Goal: Task Accomplishment & Management: Manage account settings

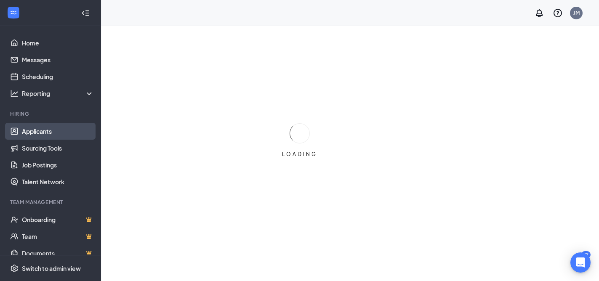
click at [34, 132] on link "Applicants" at bounding box center [58, 131] width 72 height 17
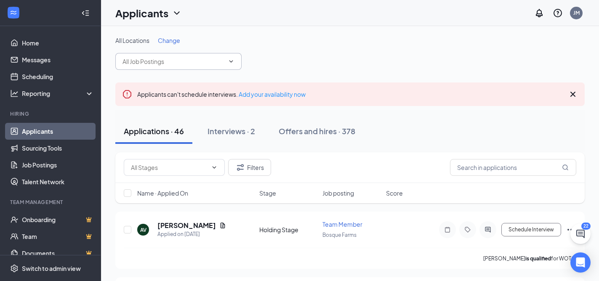
click at [196, 58] on input "text" at bounding box center [173, 61] width 102 height 9
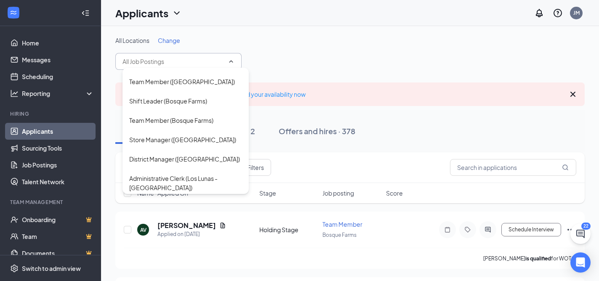
scroll to position [454, 0]
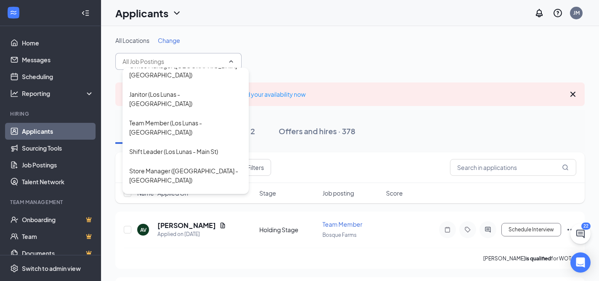
type input "Team Member (Los Lunas - [GEOGRAPHIC_DATA])"
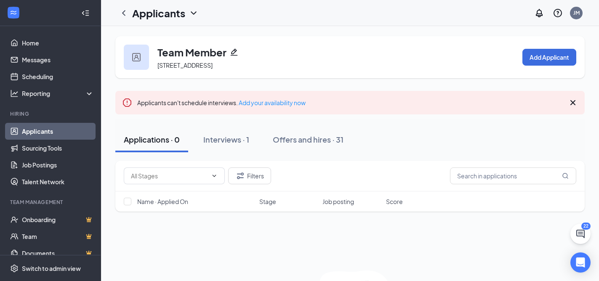
click at [48, 132] on link "Applicants" at bounding box center [58, 131] width 72 height 17
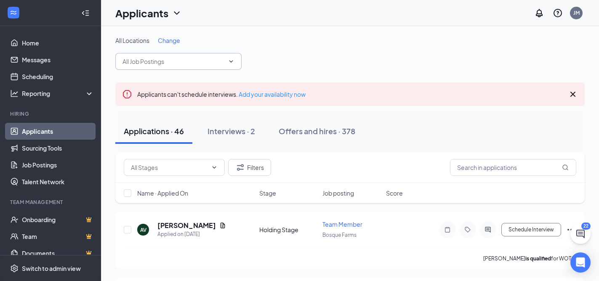
click at [161, 61] on input "text" at bounding box center [173, 61] width 102 height 9
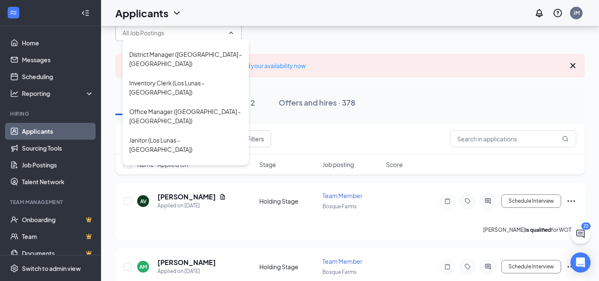
scroll to position [379, 0]
click at [182, 194] on div "Shift Leader (Los Lunas - Main St)" at bounding box center [173, 198] width 89 height 9
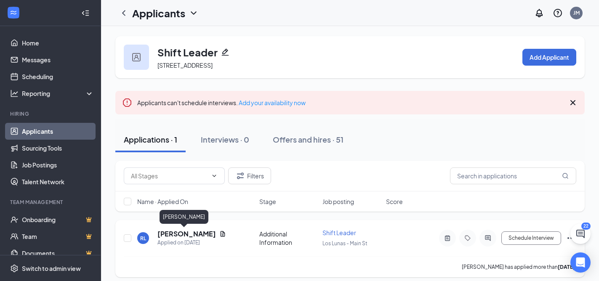
click at [185, 233] on h5 "[PERSON_NAME]" at bounding box center [186, 233] width 58 height 9
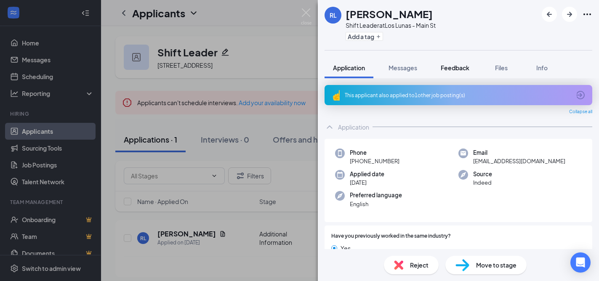
click at [456, 65] on span "Feedback" at bounding box center [455, 68] width 29 height 8
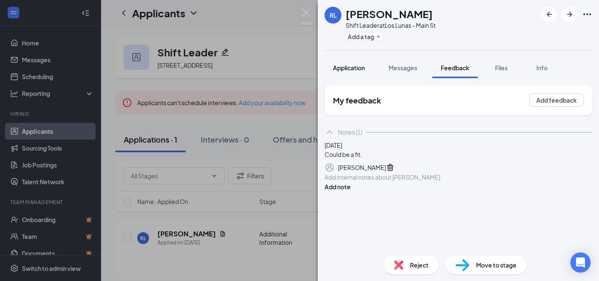
click at [347, 66] on span "Application" at bounding box center [349, 68] width 32 height 8
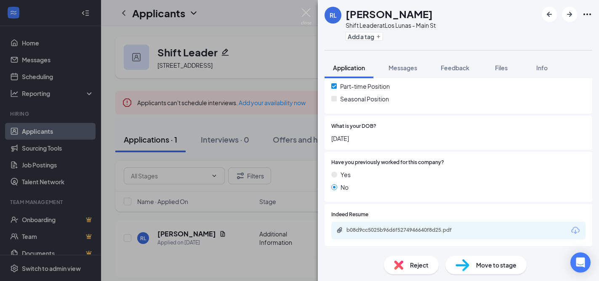
scroll to position [262, 0]
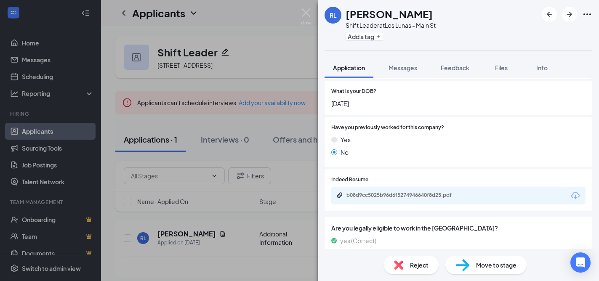
click at [428, 181] on div at bounding box center [476, 180] width 217 height 8
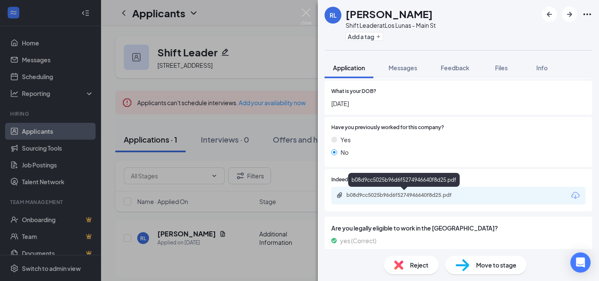
click at [422, 195] on div "b08d9cc5025b96d6f5274946640f8d25.pdf" at bounding box center [405, 195] width 118 height 7
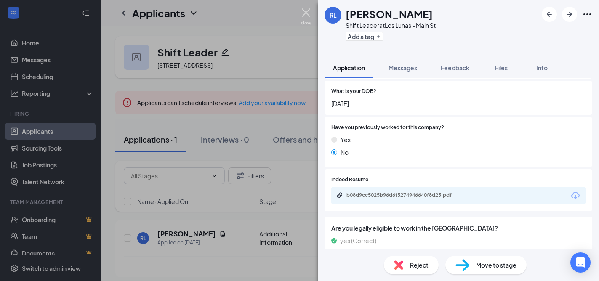
click at [309, 17] on img at bounding box center [306, 16] width 11 height 16
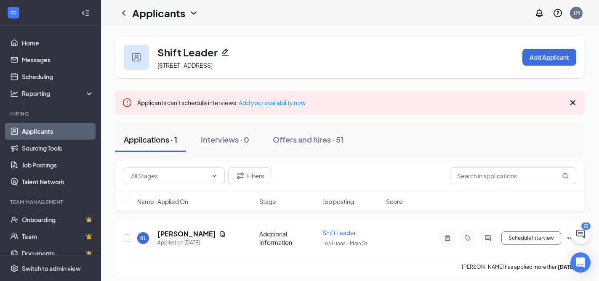
scroll to position [5, 0]
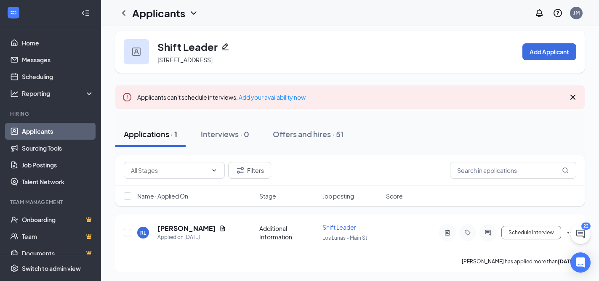
click at [44, 128] on link "Applicants" at bounding box center [58, 131] width 72 height 17
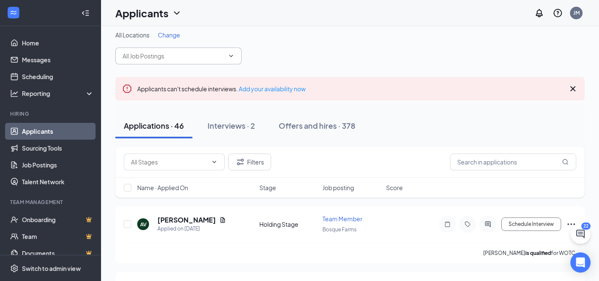
click at [173, 61] on span at bounding box center [178, 56] width 126 height 17
click at [171, 58] on input "text" at bounding box center [173, 55] width 102 height 9
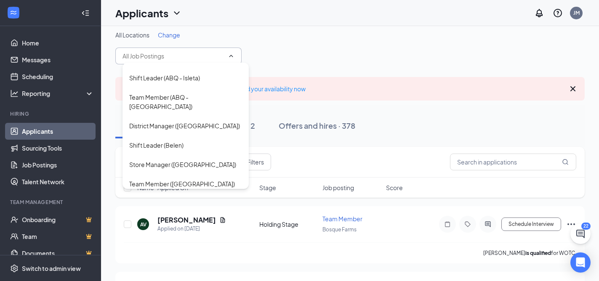
scroll to position [160, 0]
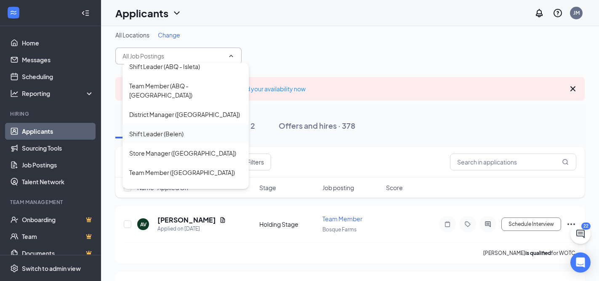
click at [177, 129] on div "Shift Leader (Belen)" at bounding box center [156, 133] width 54 height 9
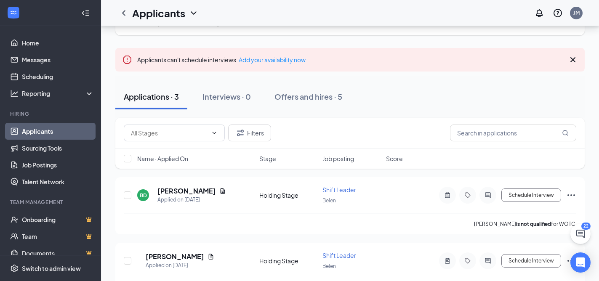
scroll to position [48, 0]
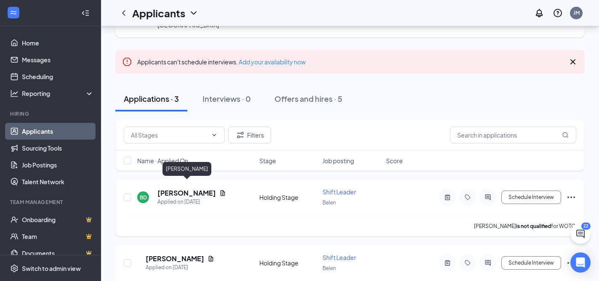
click at [179, 189] on h5 "[PERSON_NAME]" at bounding box center [186, 193] width 58 height 9
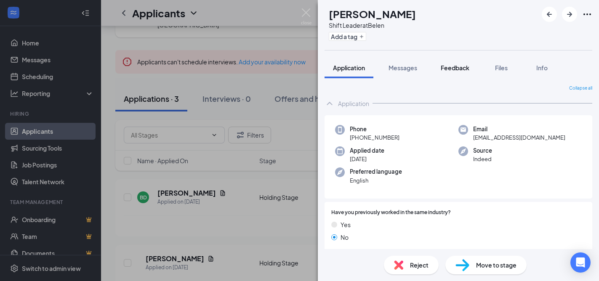
click at [451, 68] on span "Feedback" at bounding box center [455, 68] width 29 height 8
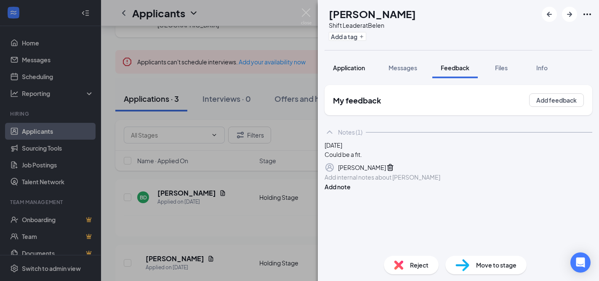
click at [338, 67] on span "Application" at bounding box center [349, 68] width 32 height 8
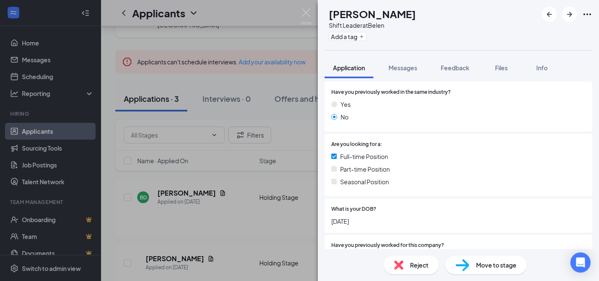
scroll to position [207, 0]
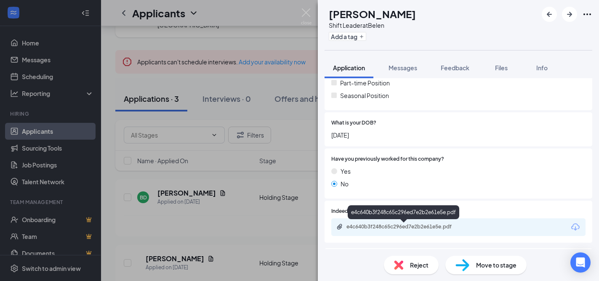
click at [369, 229] on div "e4c640b3f248c65c296ed7e2b2e61e5e.pdf" at bounding box center [405, 226] width 118 height 7
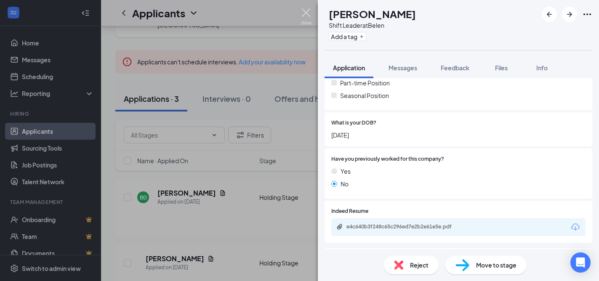
click at [307, 17] on img at bounding box center [306, 16] width 11 height 16
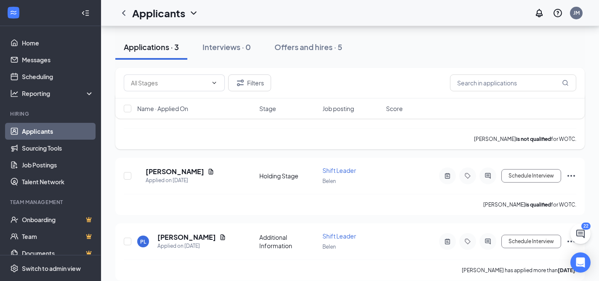
scroll to position [135, 0]
click at [199, 167] on h5 "[PERSON_NAME]" at bounding box center [175, 171] width 58 height 9
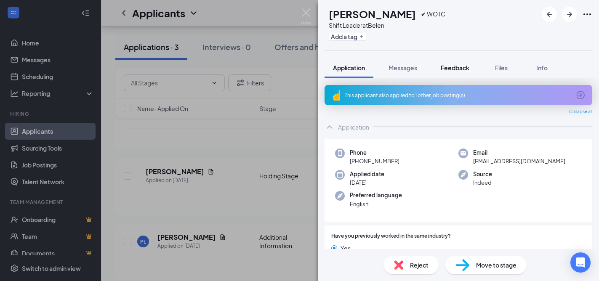
click at [451, 66] on span "Feedback" at bounding box center [455, 68] width 29 height 8
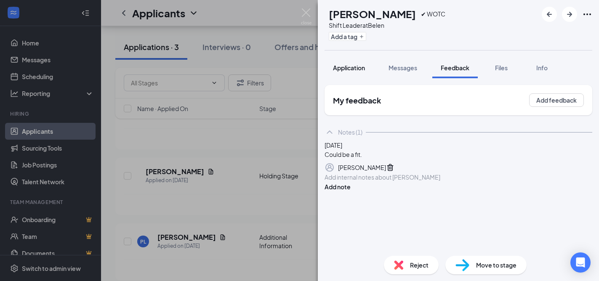
click at [346, 69] on span "Application" at bounding box center [349, 68] width 32 height 8
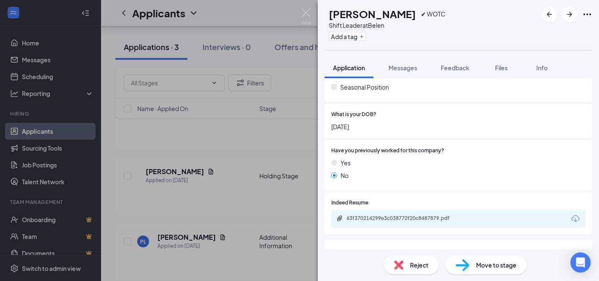
scroll to position [239, 0]
click at [363, 216] on div "63f370214299e3c038772f20c8487879.pdf" at bounding box center [405, 218] width 118 height 7
click at [305, 13] on img at bounding box center [306, 16] width 11 height 16
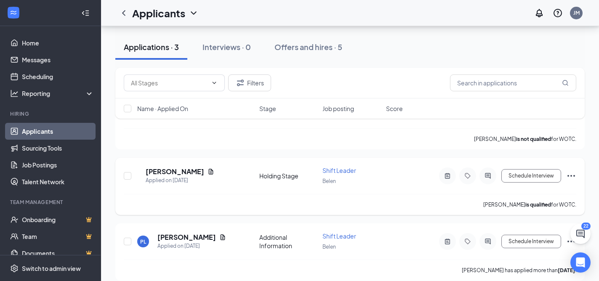
scroll to position [135, 0]
click at [191, 233] on h5 "[PERSON_NAME]" at bounding box center [186, 237] width 58 height 9
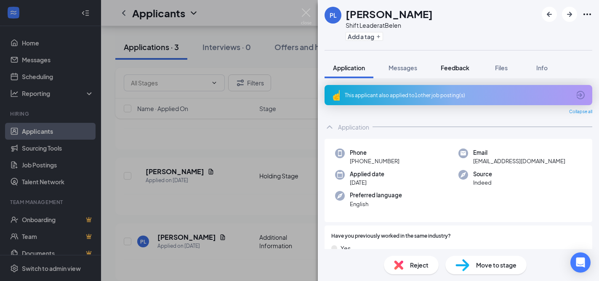
click at [457, 69] on span "Feedback" at bounding box center [455, 68] width 29 height 8
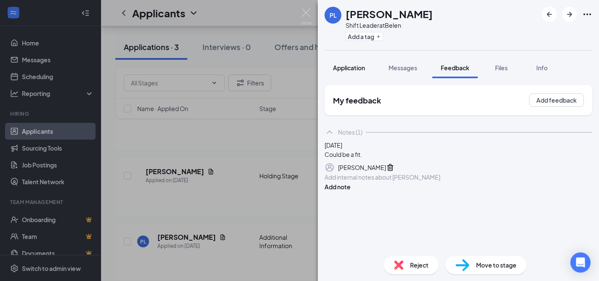
click at [354, 69] on span "Application" at bounding box center [349, 68] width 32 height 8
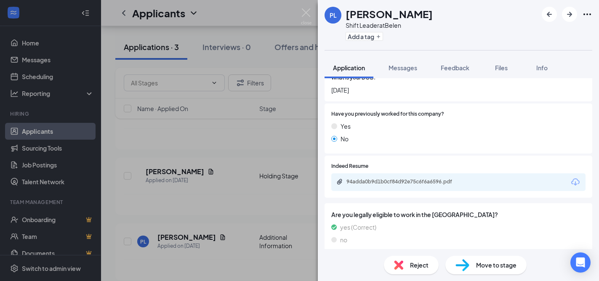
scroll to position [275, 0]
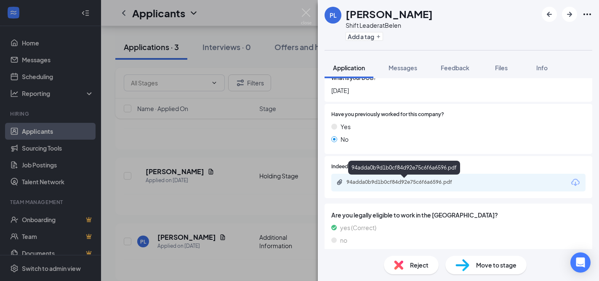
click at [419, 182] on div "94adda0b9d1b0cf84d92e75c6f6a6596.pdf" at bounding box center [405, 182] width 118 height 7
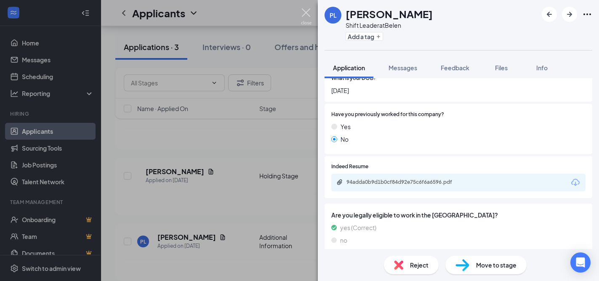
click at [306, 13] on img at bounding box center [306, 16] width 11 height 16
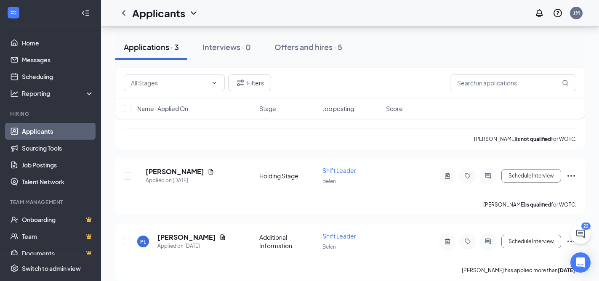
click at [50, 128] on link "Applicants" at bounding box center [58, 131] width 72 height 17
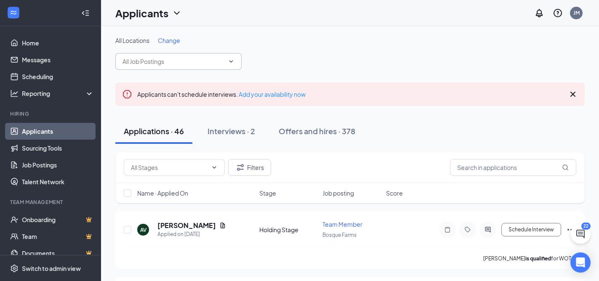
click at [174, 62] on input "text" at bounding box center [173, 61] width 102 height 9
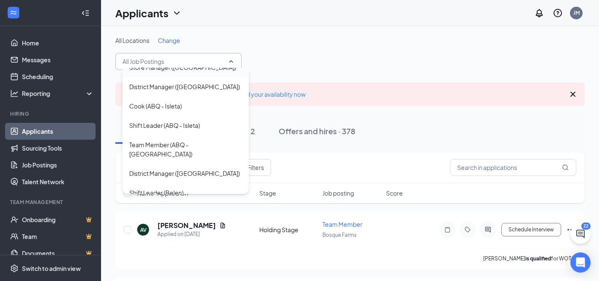
scroll to position [105, 0]
click at [179, 117] on div "Shift Leader (ABQ - Isleta)" at bounding box center [185, 126] width 126 height 19
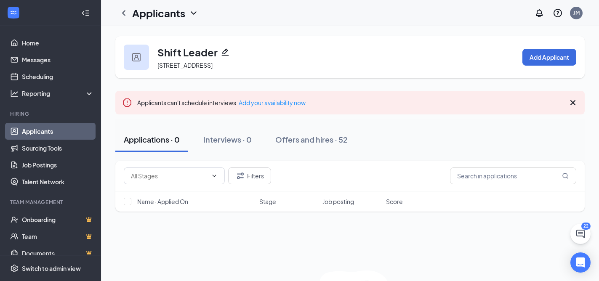
click at [56, 133] on link "Applicants" at bounding box center [58, 131] width 72 height 17
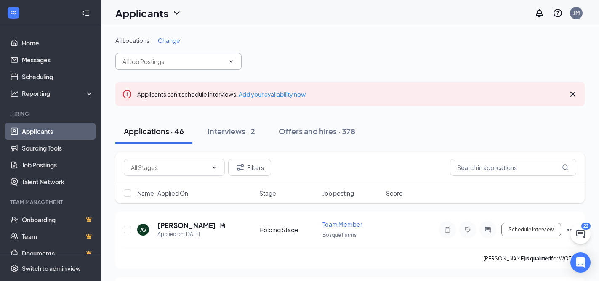
click at [170, 61] on input "text" at bounding box center [173, 61] width 102 height 9
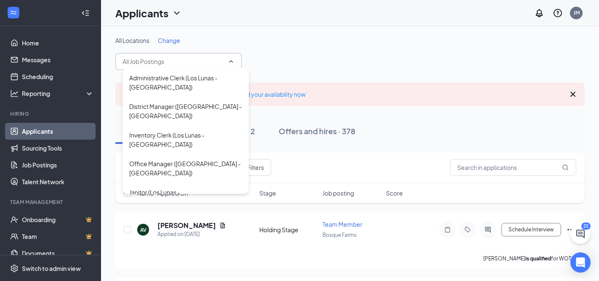
scroll to position [383, 0]
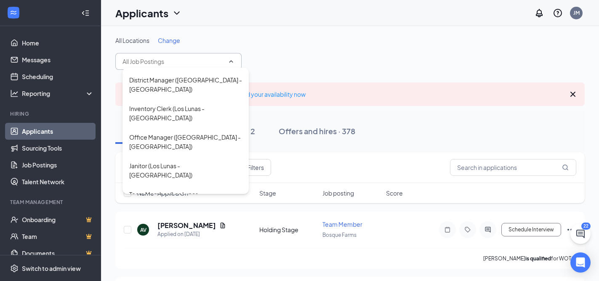
click at [178, 238] on div "Store Manager ([GEOGRAPHIC_DATA] - [GEOGRAPHIC_DATA])" at bounding box center [185, 247] width 113 height 19
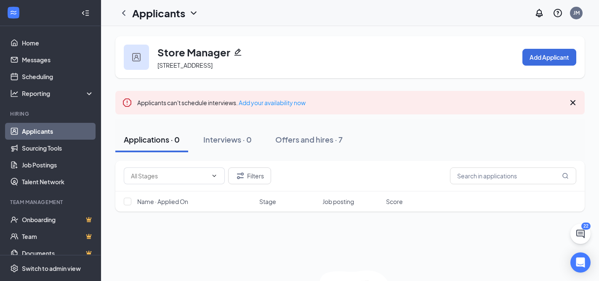
click at [46, 136] on link "Applicants" at bounding box center [58, 131] width 72 height 17
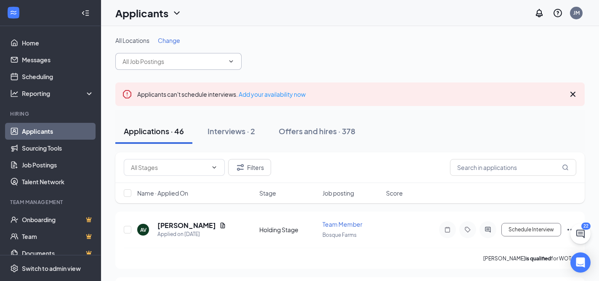
click at [155, 61] on input "text" at bounding box center [173, 61] width 102 height 9
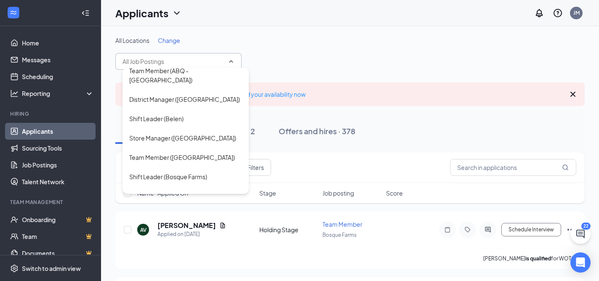
scroll to position [189, 0]
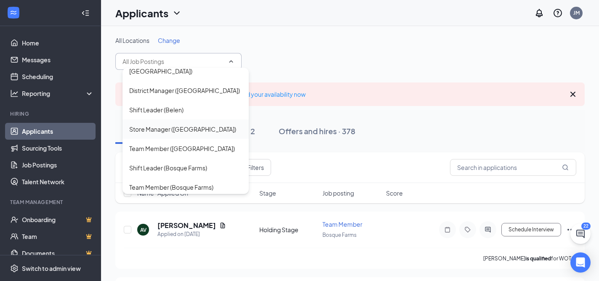
click at [169, 125] on div "Store Manager ([GEOGRAPHIC_DATA])" at bounding box center [182, 129] width 107 height 9
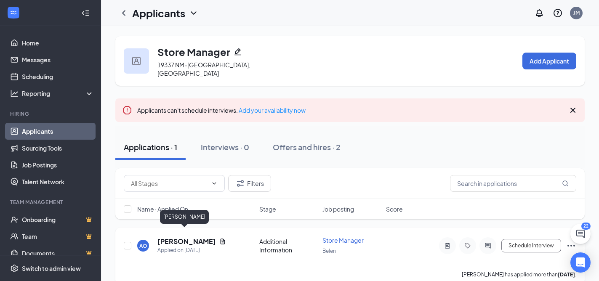
scroll to position [5, 0]
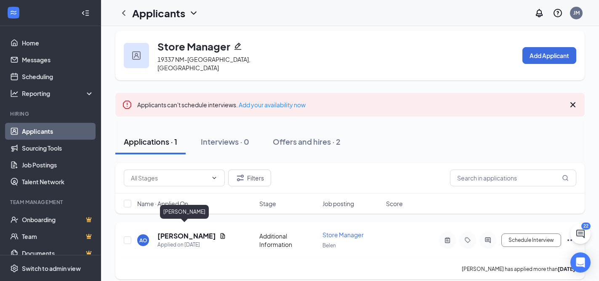
click at [180, 231] on h5 "[PERSON_NAME]" at bounding box center [186, 235] width 58 height 9
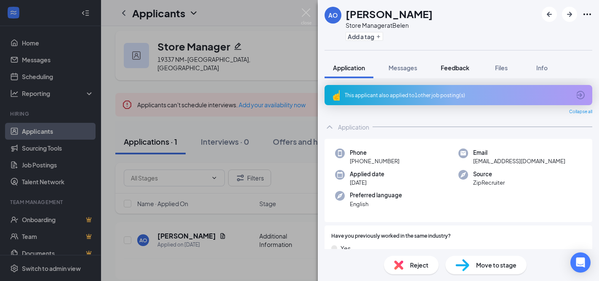
click at [454, 68] on span "Feedback" at bounding box center [455, 68] width 29 height 8
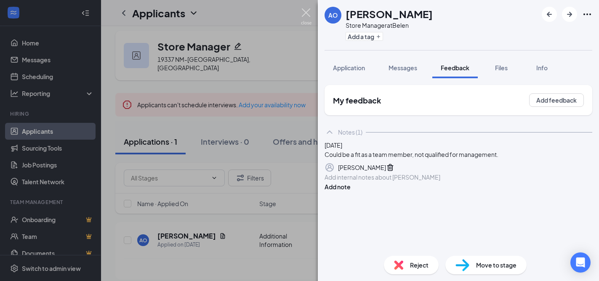
click at [305, 10] on img at bounding box center [306, 16] width 11 height 16
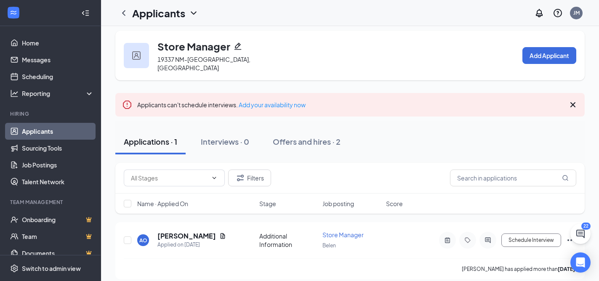
click at [50, 130] on link "Applicants" at bounding box center [58, 131] width 72 height 17
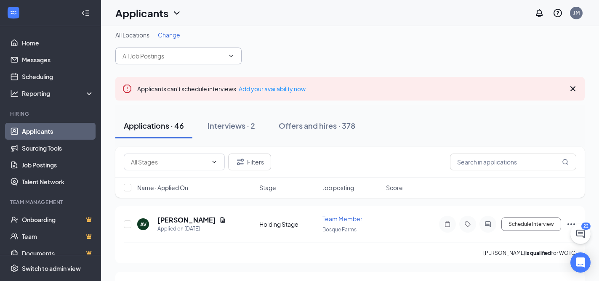
click at [170, 56] on input "text" at bounding box center [173, 55] width 102 height 9
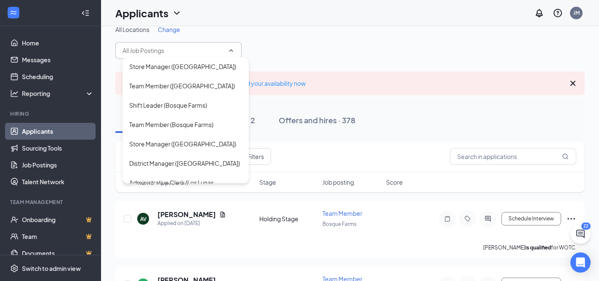
scroll to position [242, 0]
click at [181, 133] on div "Store Manager ([GEOGRAPHIC_DATA])" at bounding box center [185, 142] width 126 height 19
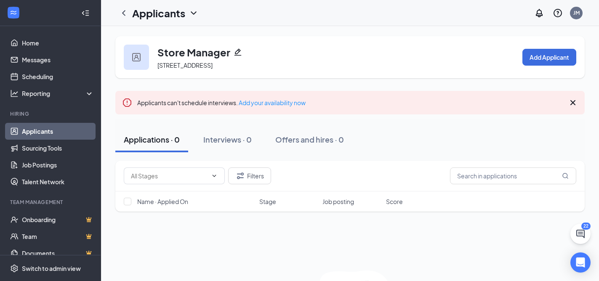
click at [79, 132] on link "Applicants" at bounding box center [58, 131] width 72 height 17
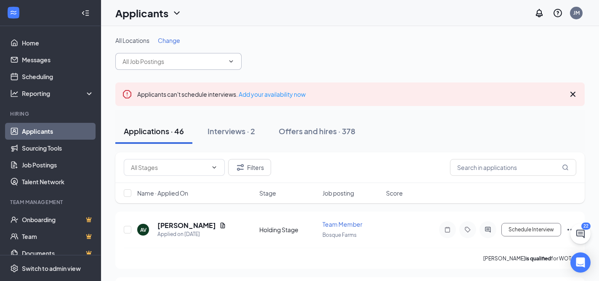
click at [177, 66] on span at bounding box center [178, 61] width 126 height 17
click at [172, 62] on input "text" at bounding box center [173, 61] width 102 height 9
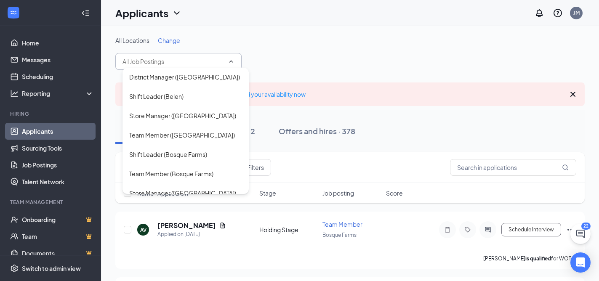
scroll to position [203, 0]
click at [176, 149] on div "Shift Leader (Bosque Farms)" at bounding box center [168, 153] width 78 height 9
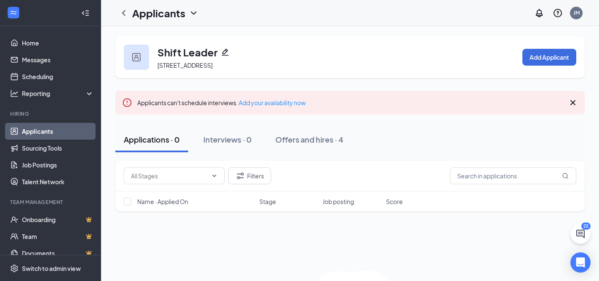
click at [64, 135] on link "Applicants" at bounding box center [58, 131] width 72 height 17
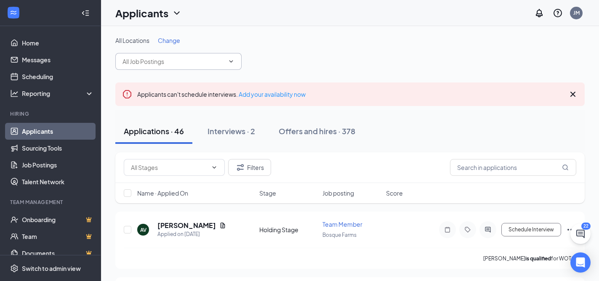
click at [178, 65] on input "text" at bounding box center [173, 61] width 102 height 9
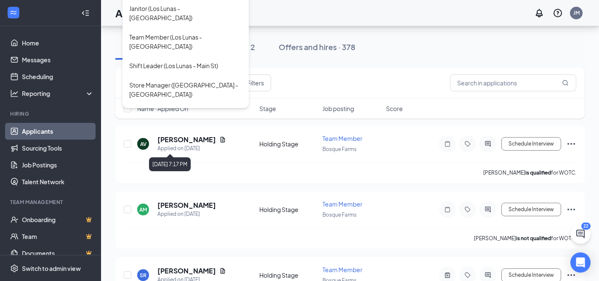
scroll to position [86, 0]
click at [187, 195] on div "Shift Leader (Los Lunas - [GEOGRAPHIC_DATA])" at bounding box center [185, 204] width 113 height 19
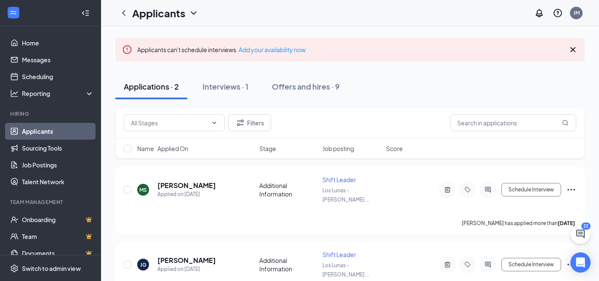
scroll to position [71, 0]
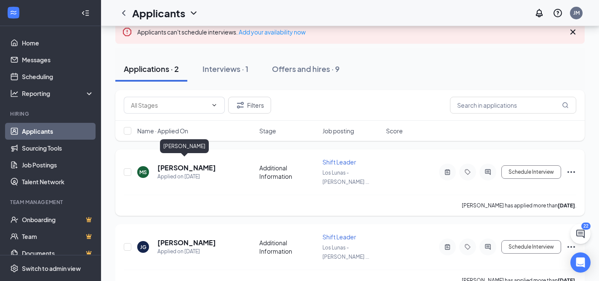
click at [168, 163] on h5 "[PERSON_NAME]" at bounding box center [186, 167] width 58 height 9
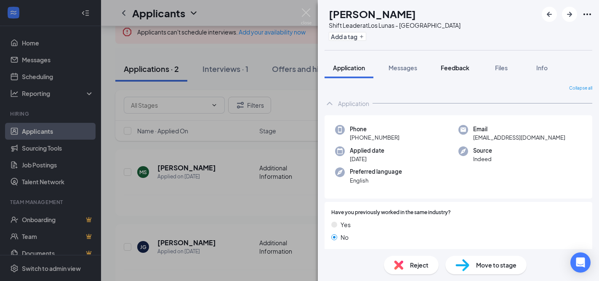
click at [454, 64] on div "Feedback" at bounding box center [455, 68] width 29 height 8
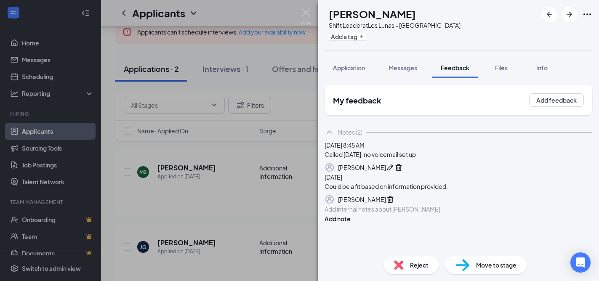
scroll to position [47, 0]
click at [308, 11] on img at bounding box center [306, 16] width 11 height 16
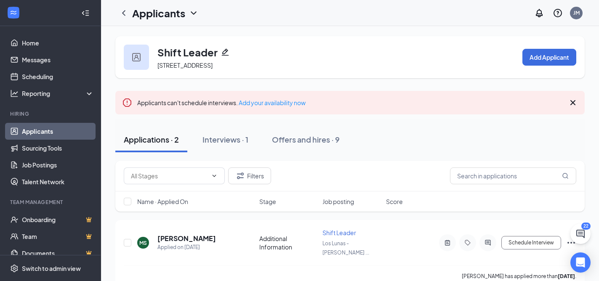
click at [58, 132] on link "Applicants" at bounding box center [58, 131] width 72 height 17
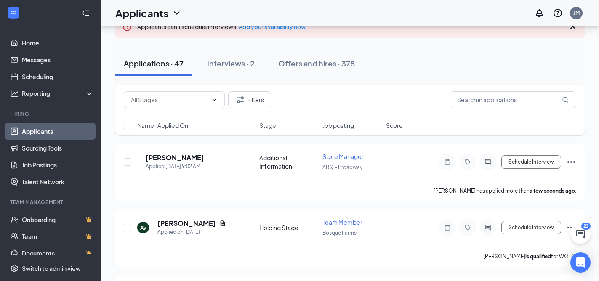
scroll to position [61, 0]
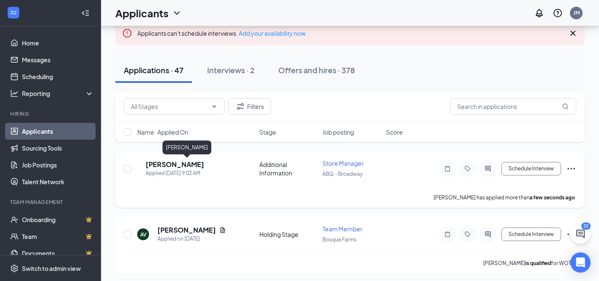
click at [194, 165] on h5 "[PERSON_NAME]" at bounding box center [175, 164] width 58 height 9
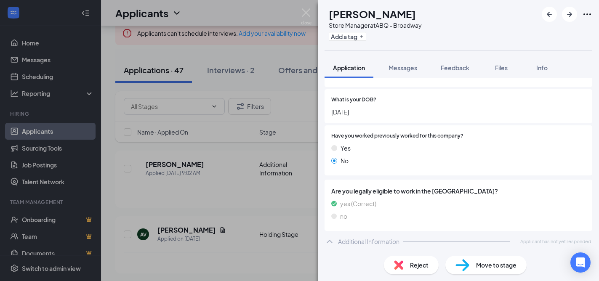
scroll to position [230, 0]
click at [452, 68] on span "Feedback" at bounding box center [455, 68] width 29 height 8
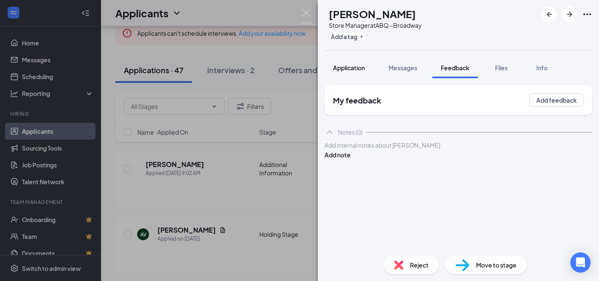
click at [358, 68] on span "Application" at bounding box center [349, 68] width 32 height 8
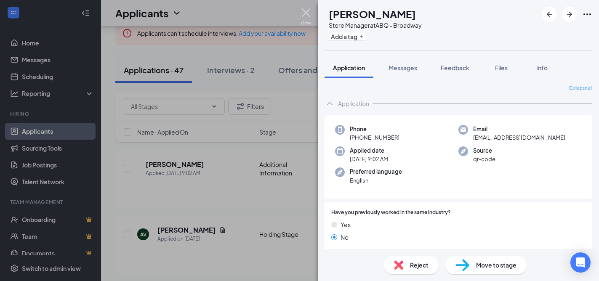
click at [305, 12] on img at bounding box center [306, 16] width 11 height 16
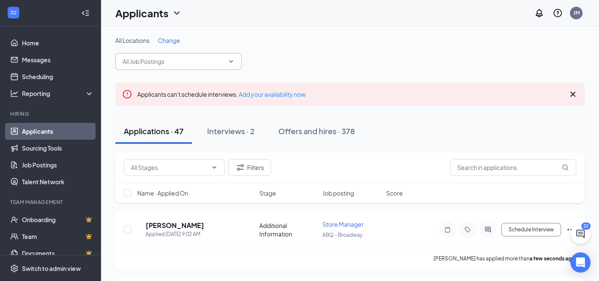
click at [225, 61] on span at bounding box center [178, 61] width 126 height 17
click at [170, 58] on input "text" at bounding box center [173, 61] width 102 height 9
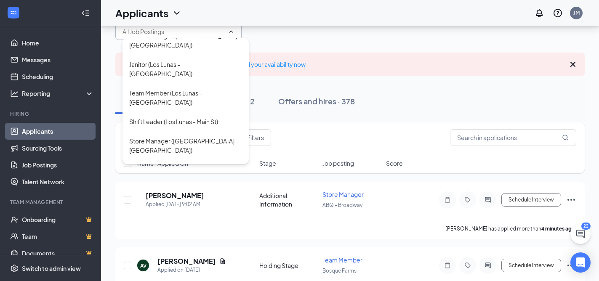
scroll to position [32, 0]
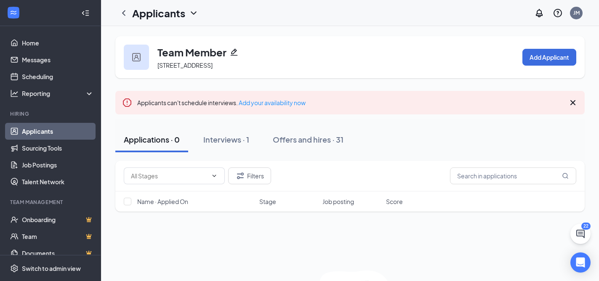
click at [57, 131] on link "Applicants" at bounding box center [58, 131] width 72 height 17
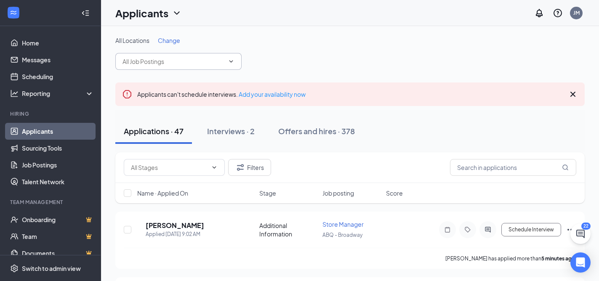
click at [156, 60] on input "text" at bounding box center [173, 61] width 102 height 9
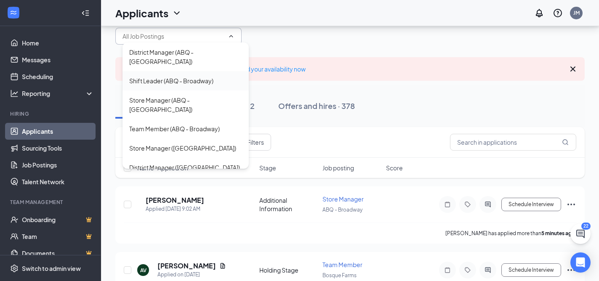
click at [180, 76] on div "Shift Leader (ABQ - Broadway)" at bounding box center [171, 80] width 84 height 9
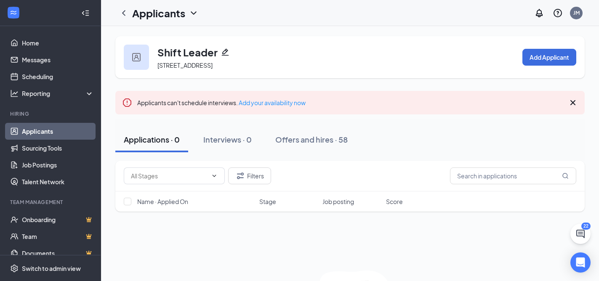
click at [62, 131] on link "Applicants" at bounding box center [58, 131] width 72 height 17
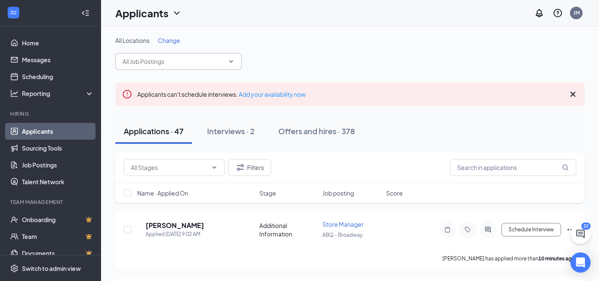
click at [172, 66] on input "text" at bounding box center [173, 61] width 102 height 9
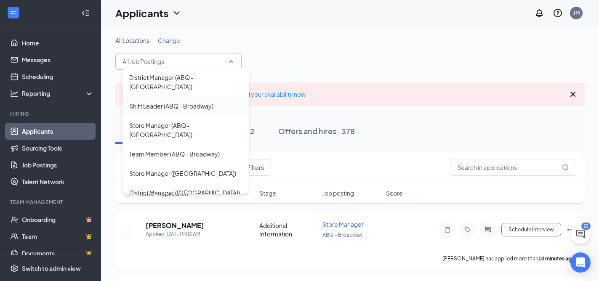
click at [185, 101] on div "Shift Leader (ABQ - Broadway)" at bounding box center [171, 105] width 84 height 9
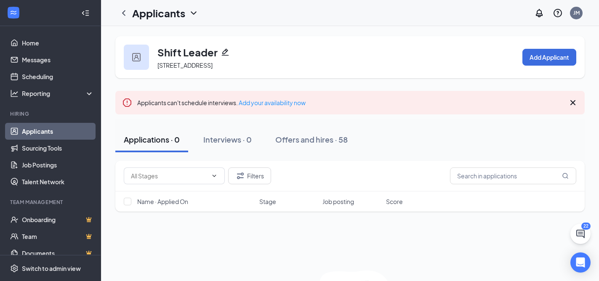
click at [59, 127] on link "Applicants" at bounding box center [58, 131] width 72 height 17
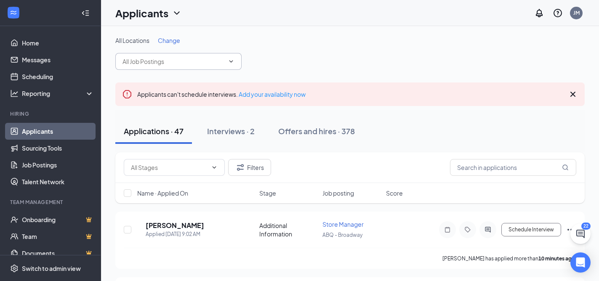
click at [157, 61] on input "text" at bounding box center [173, 61] width 102 height 9
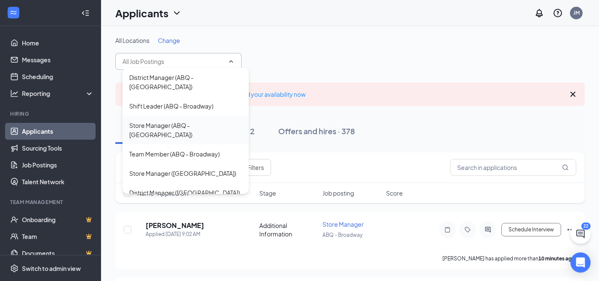
click at [161, 121] on div "Store Manager (ABQ - [GEOGRAPHIC_DATA])" at bounding box center [185, 130] width 113 height 19
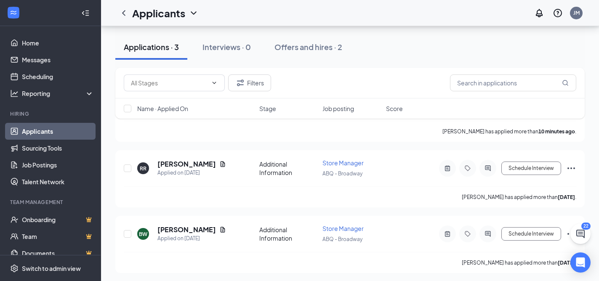
scroll to position [135, 0]
click at [171, 228] on h5 "[PERSON_NAME]" at bounding box center [186, 229] width 58 height 9
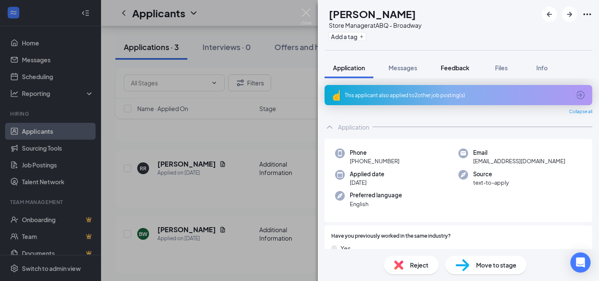
click at [451, 68] on span "Feedback" at bounding box center [455, 68] width 29 height 8
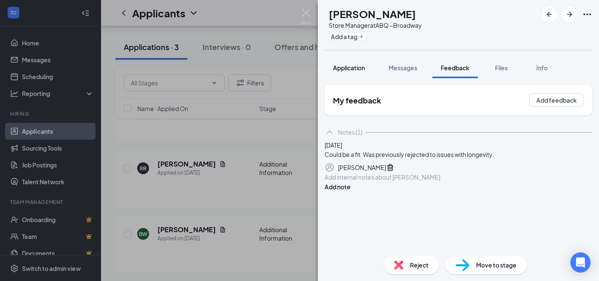
click at [347, 67] on span "Application" at bounding box center [349, 68] width 32 height 8
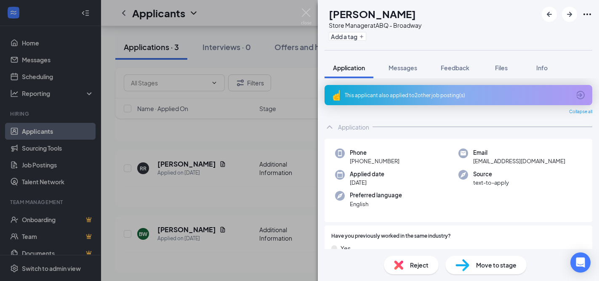
click at [207, 167] on div "BW [PERSON_NAME] Store Manager at ABQ - Broadway Add a tag Application Messages…" at bounding box center [299, 140] width 599 height 281
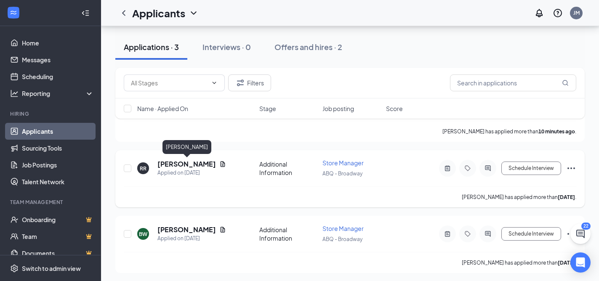
click at [215, 163] on h5 "[PERSON_NAME]" at bounding box center [186, 163] width 58 height 9
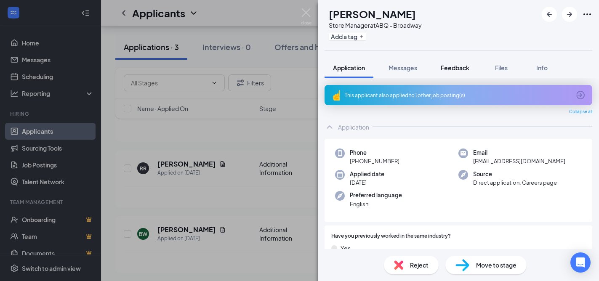
click at [452, 68] on span "Feedback" at bounding box center [455, 68] width 29 height 8
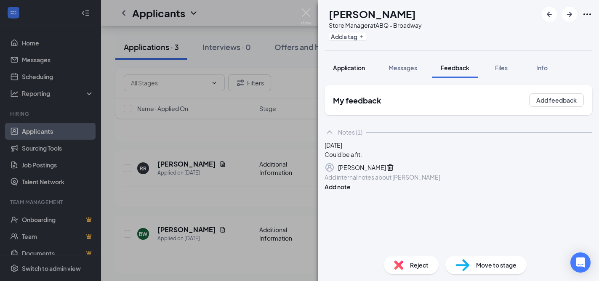
click at [343, 67] on span "Application" at bounding box center [349, 68] width 32 height 8
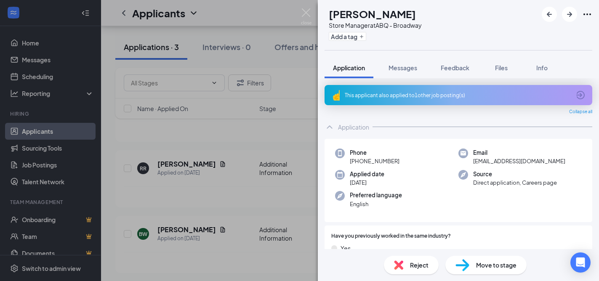
click at [194, 158] on div "RR [PERSON_NAME] Store Manager at ABQ - Broadway Add a tag Application Messages…" at bounding box center [299, 140] width 599 height 281
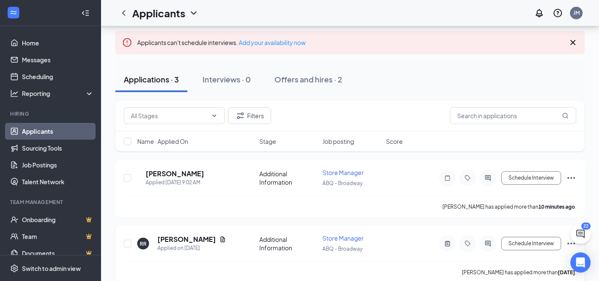
scroll to position [59, 0]
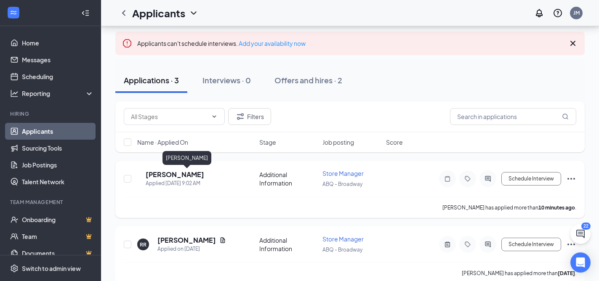
click at [189, 172] on h5 "[PERSON_NAME]" at bounding box center [175, 174] width 58 height 9
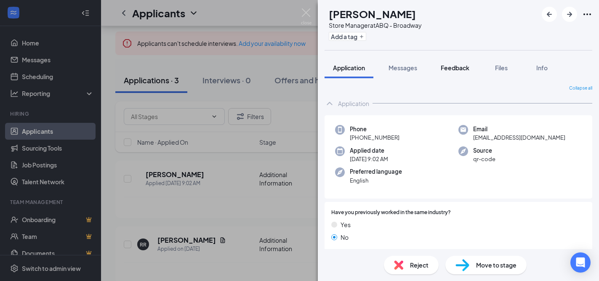
click at [455, 69] on span "Feedback" at bounding box center [455, 68] width 29 height 8
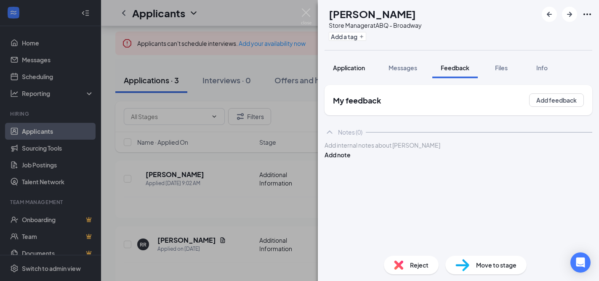
click at [346, 65] on span "Application" at bounding box center [349, 68] width 32 height 8
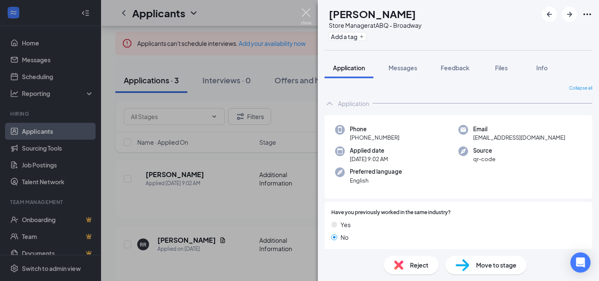
click at [305, 12] on img at bounding box center [306, 16] width 11 height 16
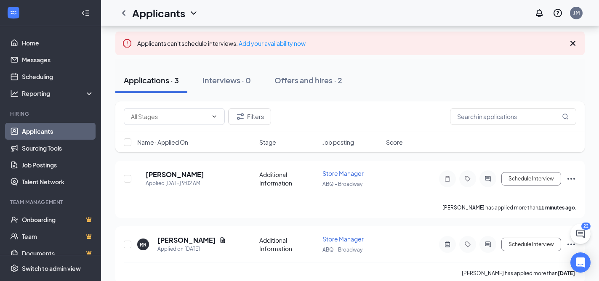
click at [45, 131] on link "Applicants" at bounding box center [58, 131] width 72 height 17
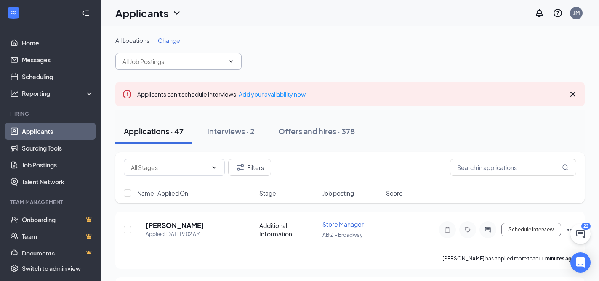
click at [173, 60] on input "text" at bounding box center [173, 61] width 102 height 9
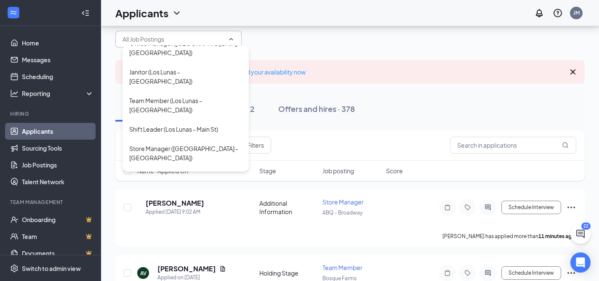
scroll to position [28, 0]
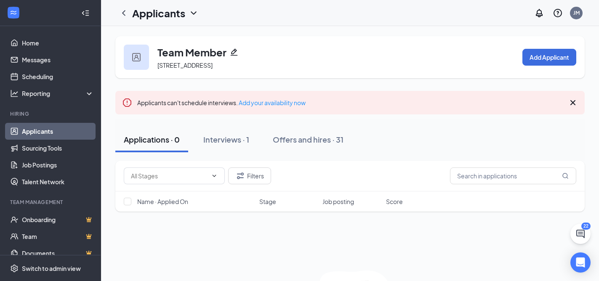
click at [52, 130] on link "Applicants" at bounding box center [58, 131] width 72 height 17
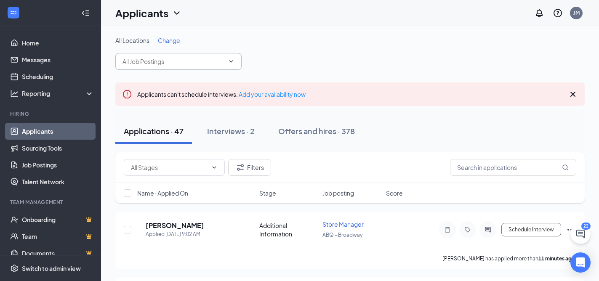
click at [161, 66] on span at bounding box center [178, 61] width 126 height 17
click at [157, 60] on input "text" at bounding box center [173, 61] width 102 height 9
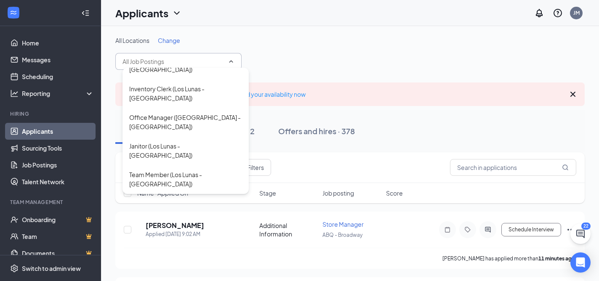
scroll to position [403, 0]
click at [189, 170] on div "Team Member (Los Lunas - [GEOGRAPHIC_DATA])" at bounding box center [185, 179] width 113 height 19
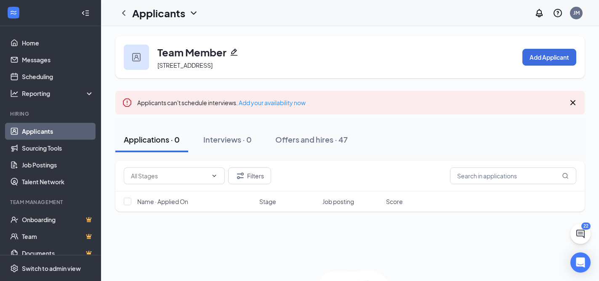
click at [52, 133] on link "Applicants" at bounding box center [58, 131] width 72 height 17
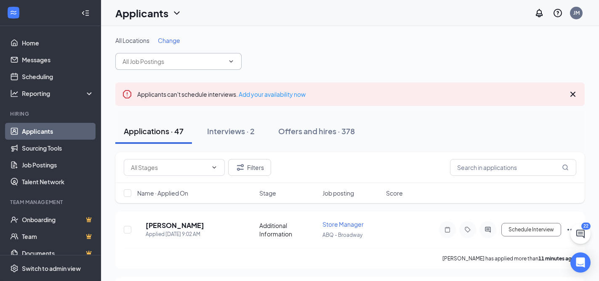
click at [146, 60] on input "text" at bounding box center [173, 61] width 102 height 9
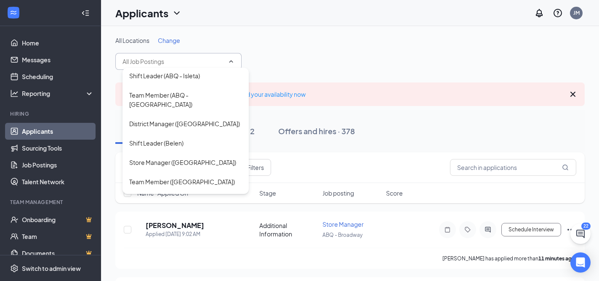
scroll to position [171, 0]
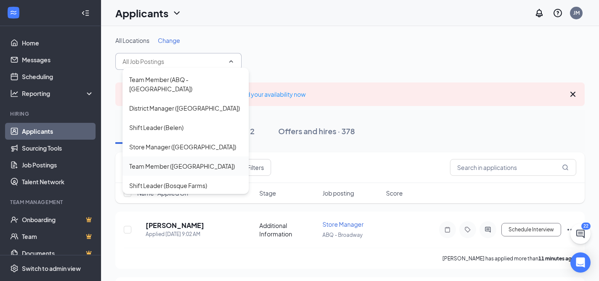
click at [173, 162] on div "Team Member ([GEOGRAPHIC_DATA])" at bounding box center [182, 166] width 106 height 9
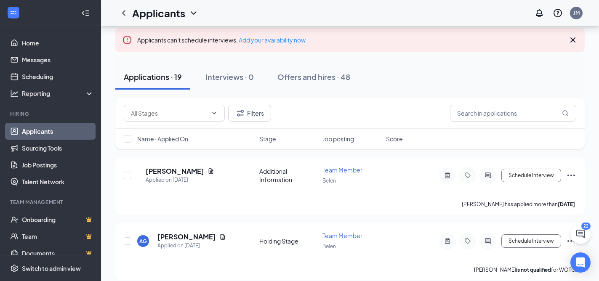
scroll to position [74, 0]
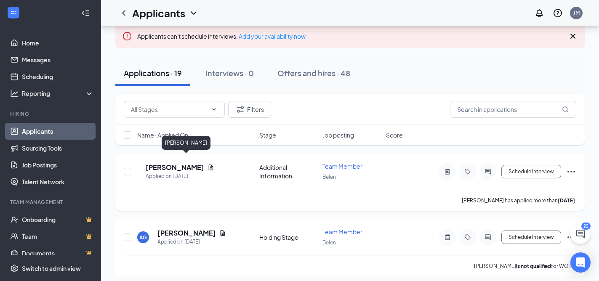
click at [185, 163] on h5 "[PERSON_NAME]" at bounding box center [175, 167] width 58 height 9
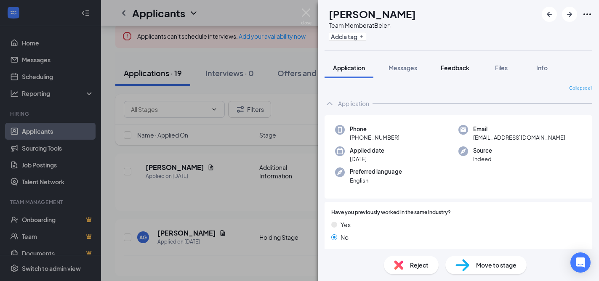
click at [453, 69] on span "Feedback" at bounding box center [455, 68] width 29 height 8
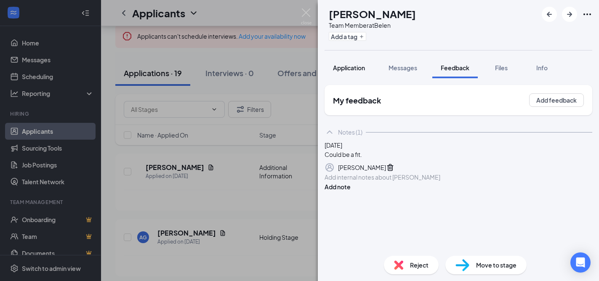
click at [344, 67] on span "Application" at bounding box center [349, 68] width 32 height 8
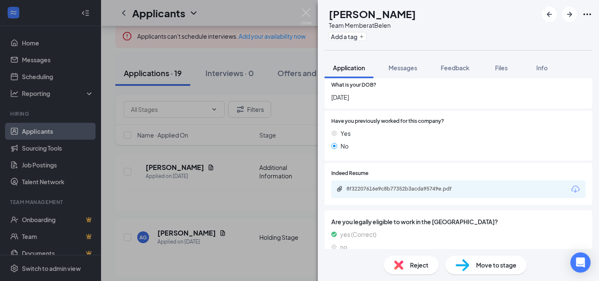
scroll to position [245, 0]
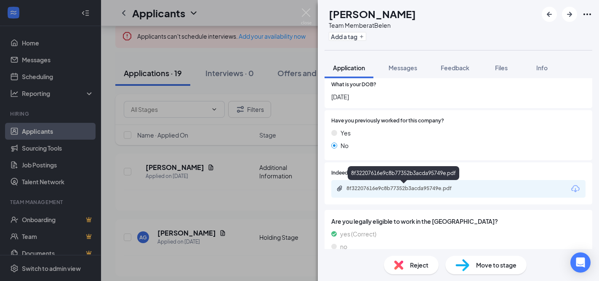
click at [357, 190] on div "8f32207616e9c8b77352b3acda95749e.pdf" at bounding box center [405, 188] width 118 height 7
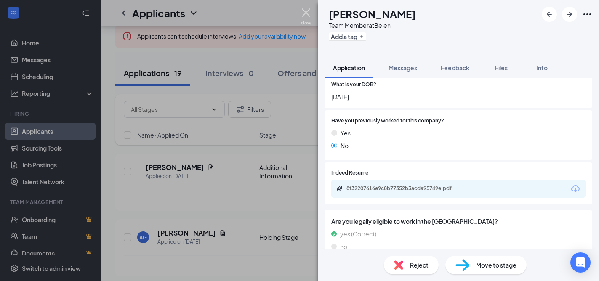
click at [306, 10] on img at bounding box center [306, 16] width 11 height 16
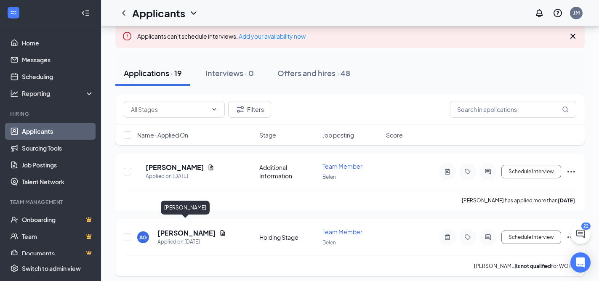
click at [186, 228] on h5 "[PERSON_NAME]" at bounding box center [186, 232] width 58 height 9
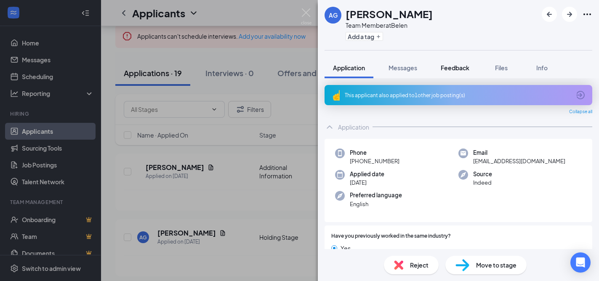
click at [452, 66] on span "Feedback" at bounding box center [455, 68] width 29 height 8
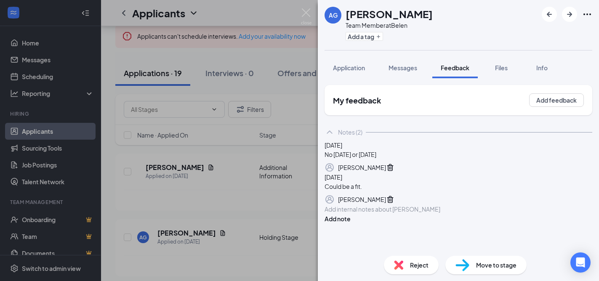
scroll to position [38, 0]
click at [308, 14] on img at bounding box center [306, 16] width 11 height 16
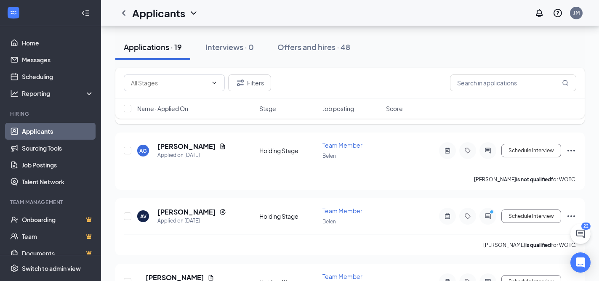
scroll to position [165, 0]
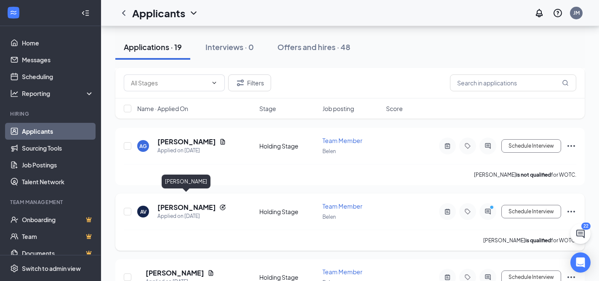
click at [190, 203] on h5 "[PERSON_NAME]" at bounding box center [186, 207] width 58 height 9
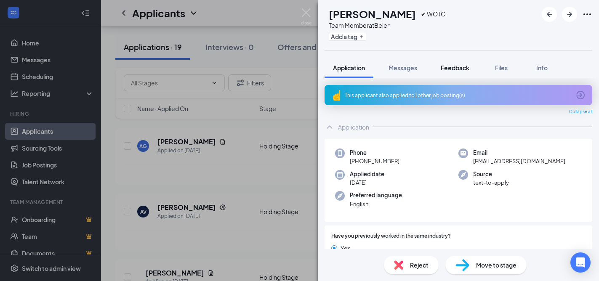
click at [456, 64] on span "Feedback" at bounding box center [455, 68] width 29 height 8
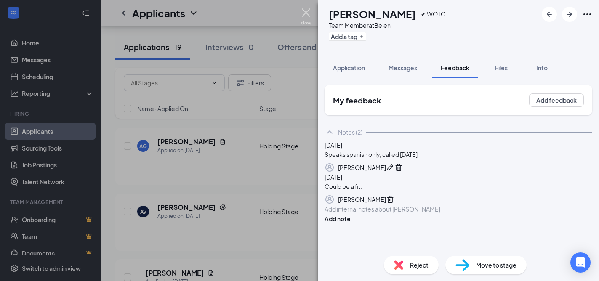
click at [306, 16] on img at bounding box center [306, 16] width 11 height 16
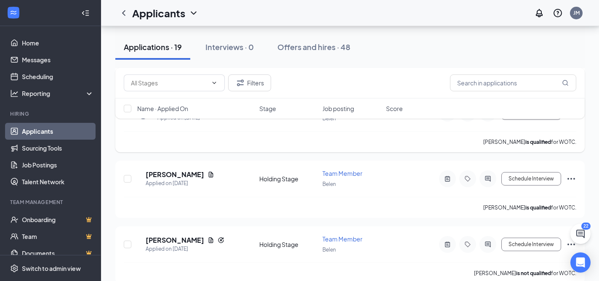
scroll to position [271, 0]
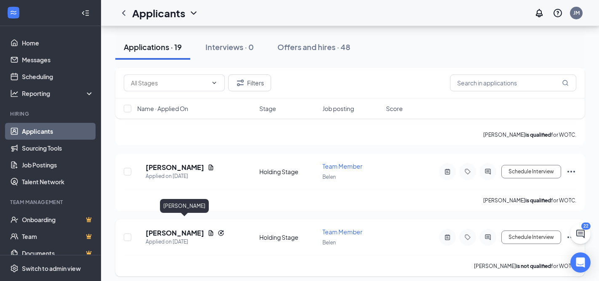
click at [182, 228] on h5 "[PERSON_NAME]" at bounding box center [175, 232] width 58 height 9
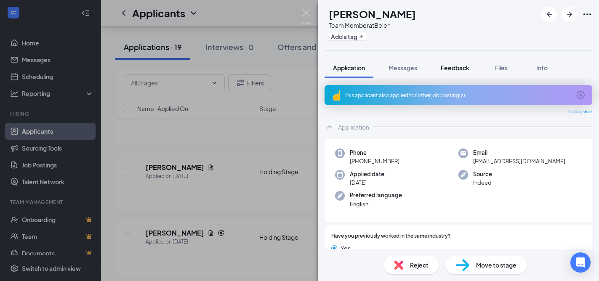
click at [457, 67] on span "Feedback" at bounding box center [455, 68] width 29 height 8
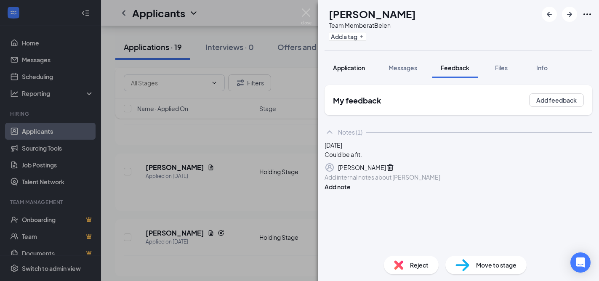
click at [353, 68] on span "Application" at bounding box center [349, 68] width 32 height 8
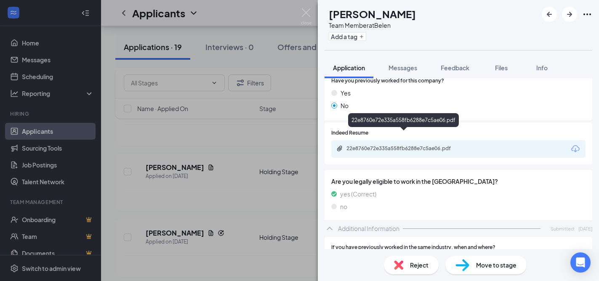
scroll to position [323, 0]
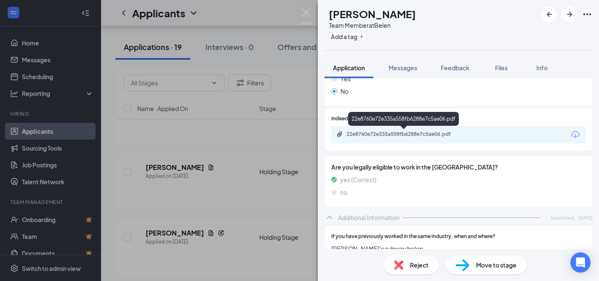
click at [371, 131] on div "22e8760e72e335a558fb6288e7c5ae06.pdf" at bounding box center [405, 134] width 118 height 7
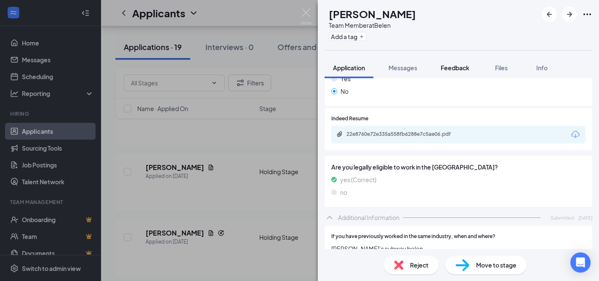
click at [447, 67] on span "Feedback" at bounding box center [455, 68] width 29 height 8
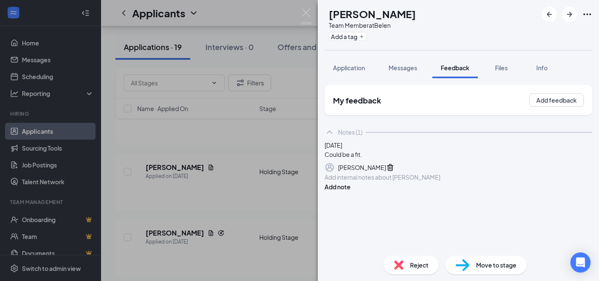
click at [390, 182] on div at bounding box center [458, 177] width 267 height 9
click at [350, 191] on button "Add note" at bounding box center [337, 186] width 26 height 9
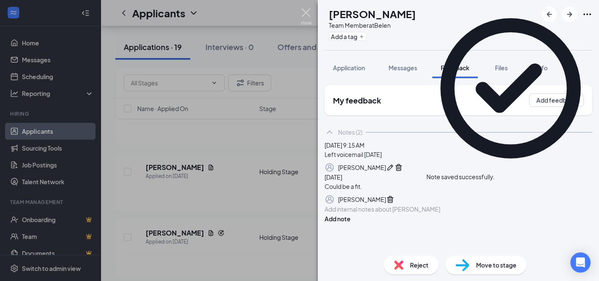
click at [305, 10] on img at bounding box center [306, 16] width 11 height 16
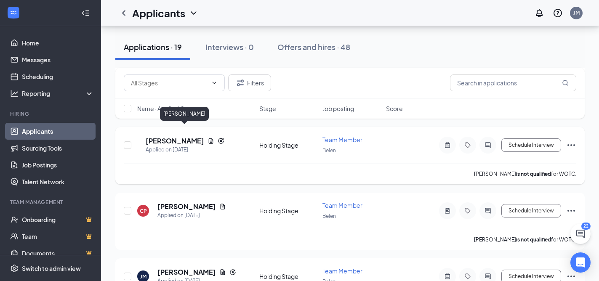
scroll to position [367, 0]
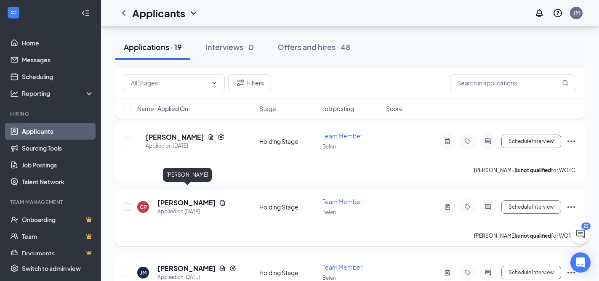
click at [185, 198] on h5 "[PERSON_NAME]" at bounding box center [186, 202] width 58 height 9
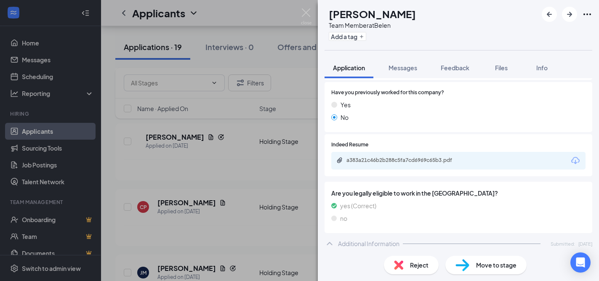
scroll to position [273, 0]
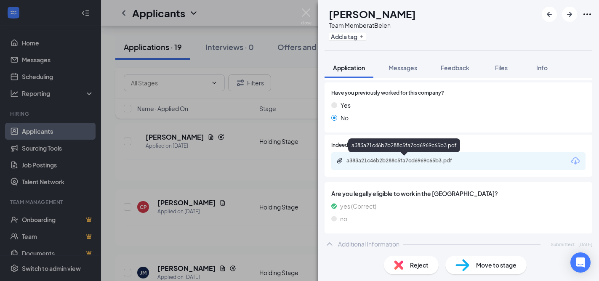
click at [436, 162] on div "a383a21c46b2b288c5fa7cd6969c65b3.pdf" at bounding box center [405, 160] width 118 height 7
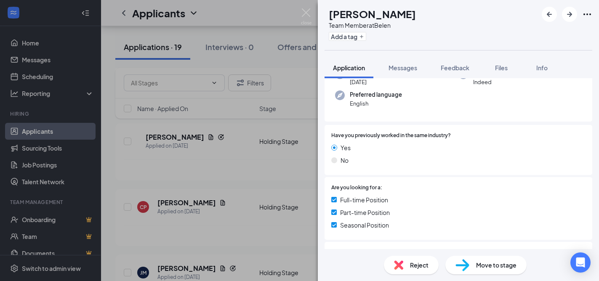
scroll to position [0, 0]
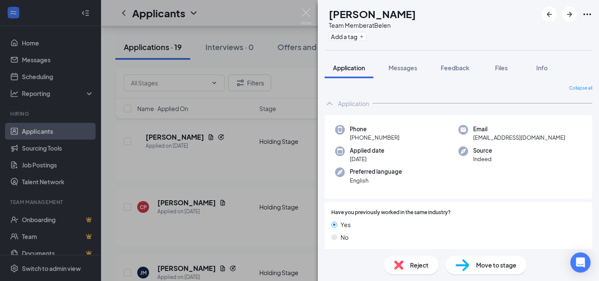
click at [416, 267] on span "Reject" at bounding box center [419, 264] width 19 height 9
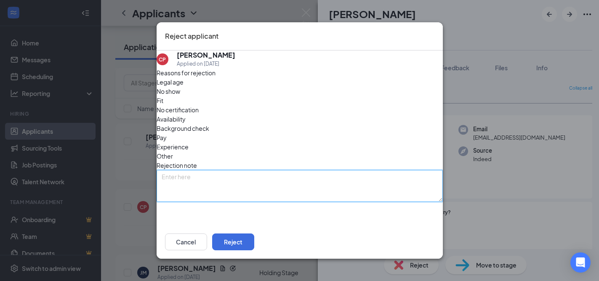
click at [198, 170] on textarea at bounding box center [300, 186] width 286 height 32
type textarea "Phone number disconnected"
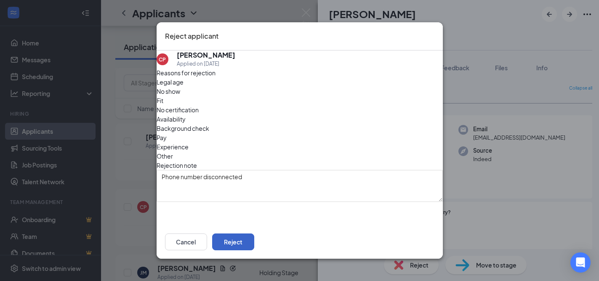
click at [254, 243] on button "Reject" at bounding box center [233, 242] width 42 height 17
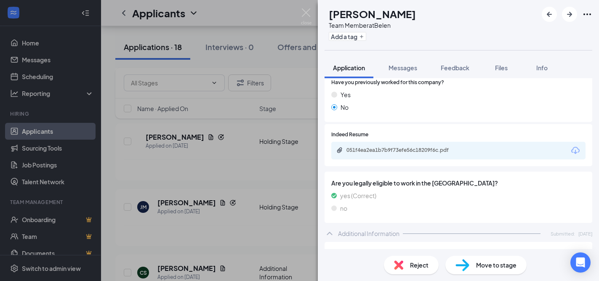
scroll to position [306, 0]
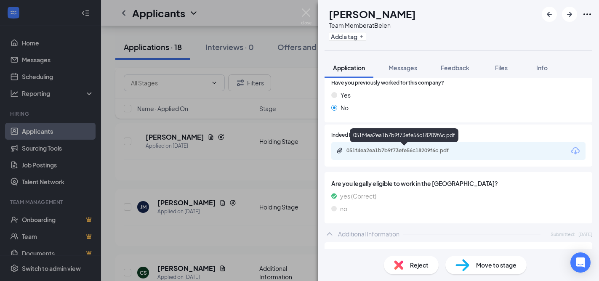
click at [407, 151] on div "051f4ea2ea1b7b9f73efe56c18209f6c.pdf" at bounding box center [405, 150] width 118 height 7
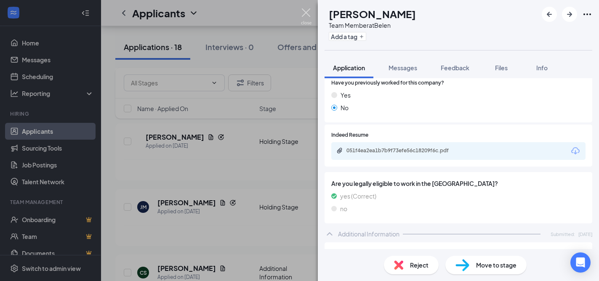
click at [308, 13] on img at bounding box center [306, 16] width 11 height 16
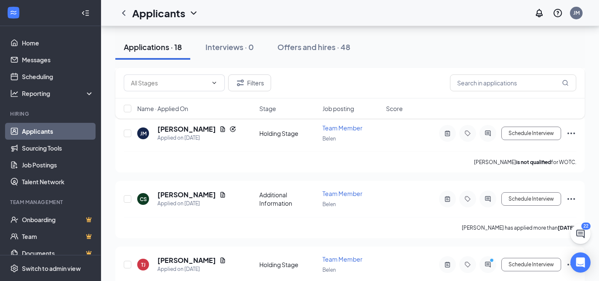
scroll to position [441, 0]
click at [177, 190] on h5 "[PERSON_NAME]" at bounding box center [186, 194] width 58 height 9
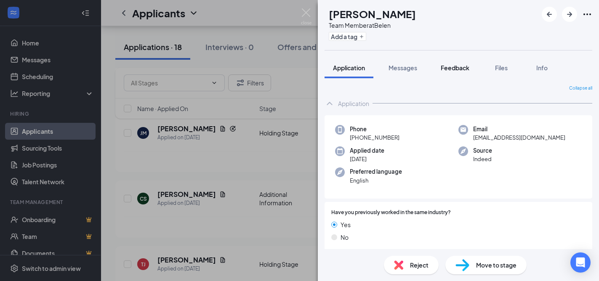
click at [461, 66] on span "Feedback" at bounding box center [455, 68] width 29 height 8
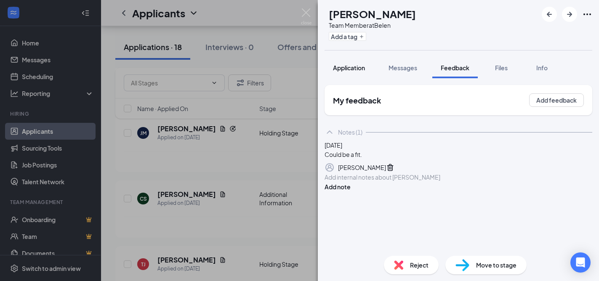
click at [354, 66] on span "Application" at bounding box center [349, 68] width 32 height 8
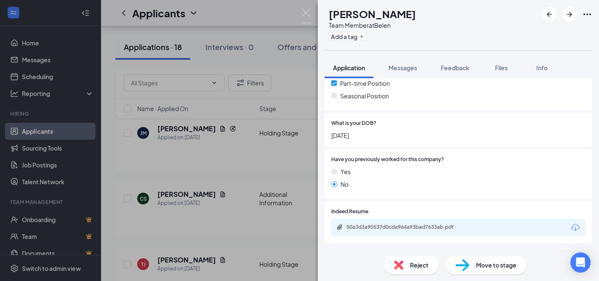
scroll to position [204, 0]
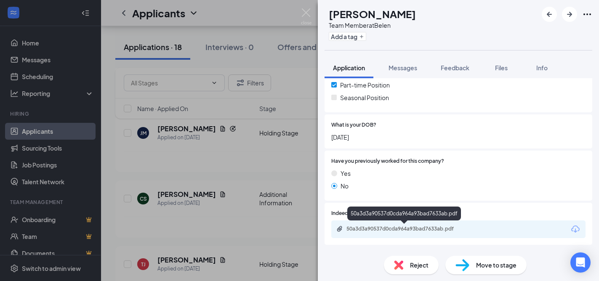
click at [377, 231] on div "50a3d3a90537d0cda964a93bad7633ab.pdf" at bounding box center [405, 229] width 118 height 7
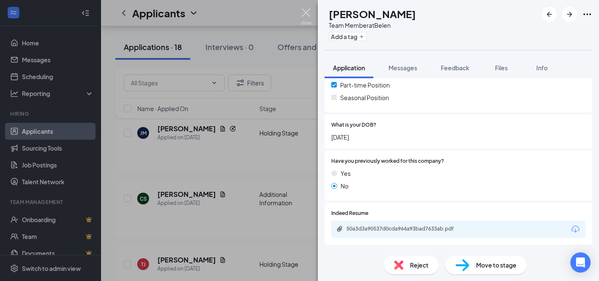
click at [309, 11] on img at bounding box center [306, 16] width 11 height 16
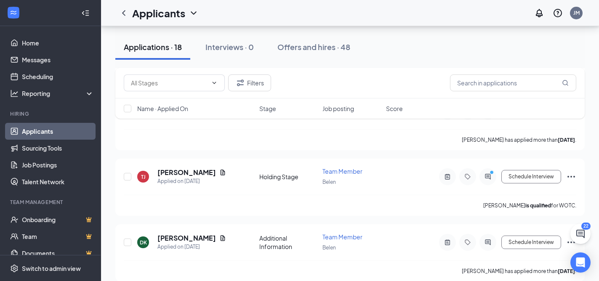
scroll to position [534, 0]
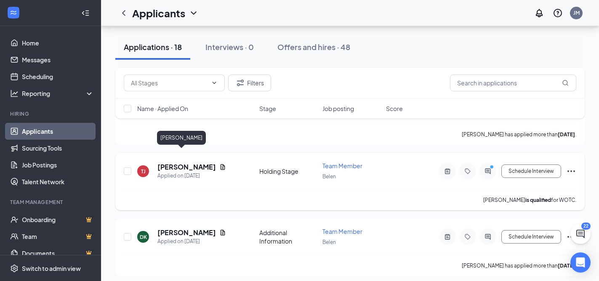
click at [164, 162] on h5 "[PERSON_NAME]" at bounding box center [186, 166] width 58 height 9
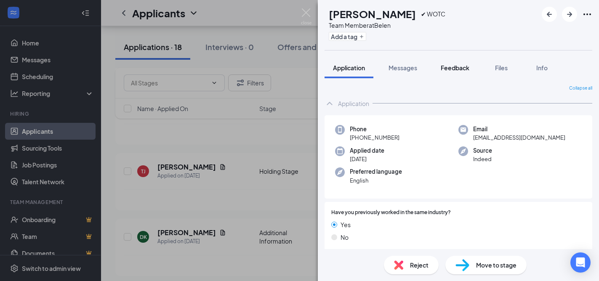
click at [455, 69] on span "Feedback" at bounding box center [455, 68] width 29 height 8
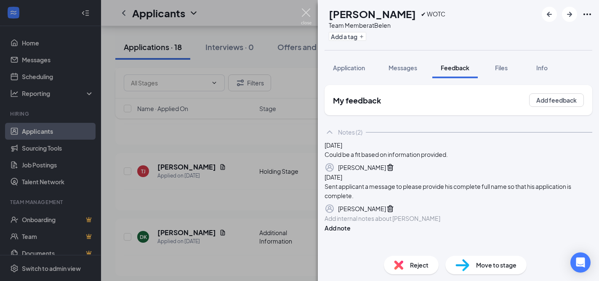
click at [305, 13] on img at bounding box center [306, 16] width 11 height 16
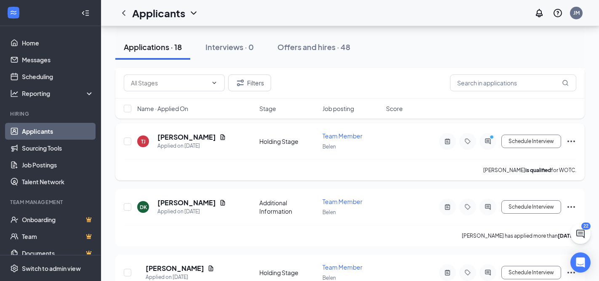
scroll to position [585, 0]
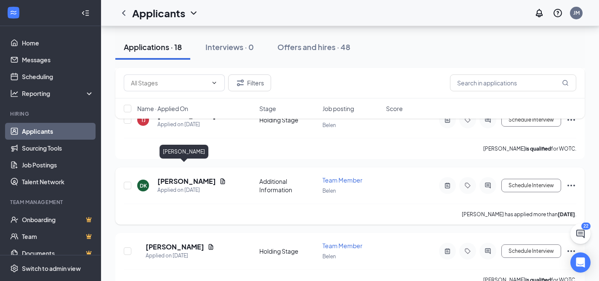
click at [172, 177] on h5 "[PERSON_NAME]" at bounding box center [186, 181] width 58 height 9
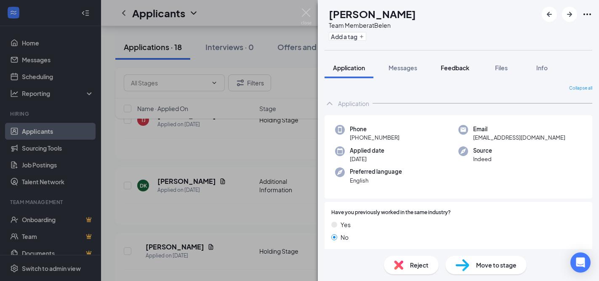
click at [458, 70] on span "Feedback" at bounding box center [455, 68] width 29 height 8
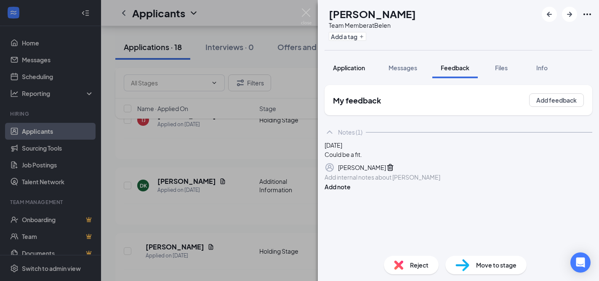
click at [345, 69] on span "Application" at bounding box center [349, 68] width 32 height 8
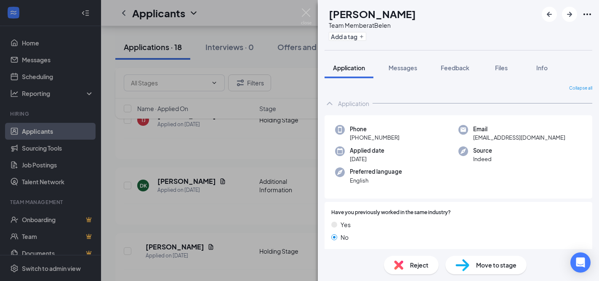
drag, startPoint x: 345, startPoint y: 69, endPoint x: 384, endPoint y: 96, distance: 46.6
click at [383, 95] on div "DK [PERSON_NAME] Team Member at Belen Add a tag Application Messages Feedback F…" at bounding box center [458, 140] width 281 height 281
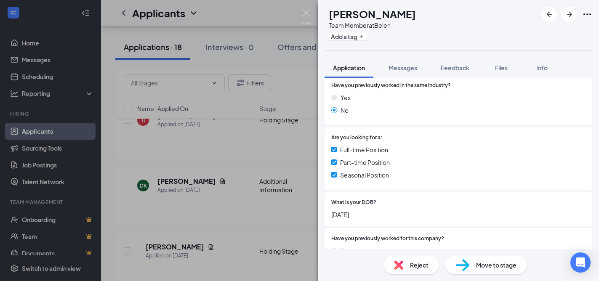
scroll to position [242, 0]
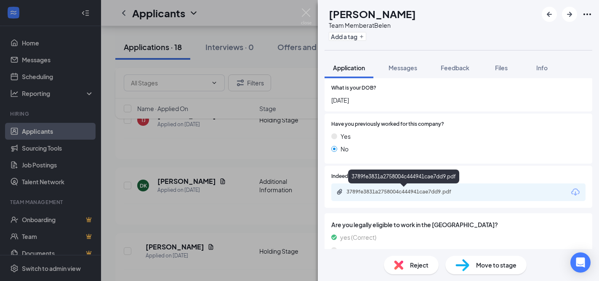
click at [388, 189] on div "3789fe3831a2758004c444941cae7dd9.pdf" at bounding box center [405, 192] width 118 height 7
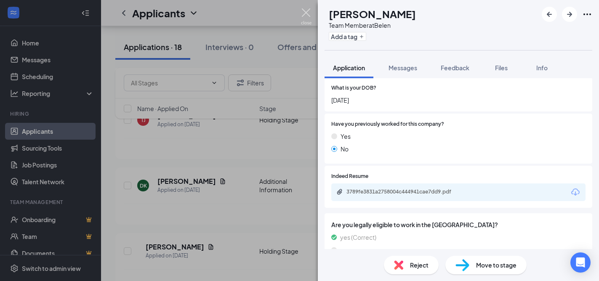
click at [305, 13] on img at bounding box center [306, 16] width 11 height 16
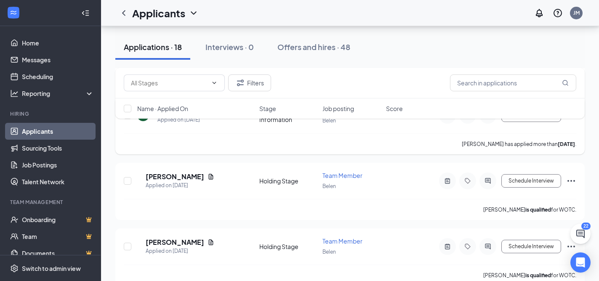
scroll to position [656, 0]
click at [204, 172] on h5 "[PERSON_NAME]" at bounding box center [175, 176] width 58 height 9
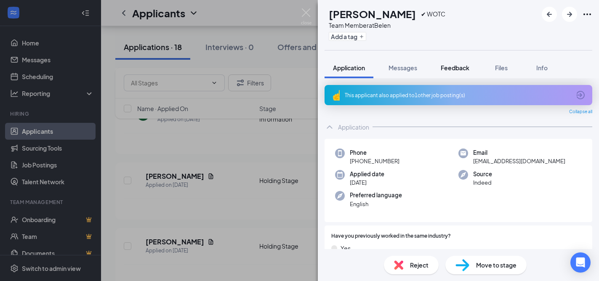
click at [452, 67] on span "Feedback" at bounding box center [455, 68] width 29 height 8
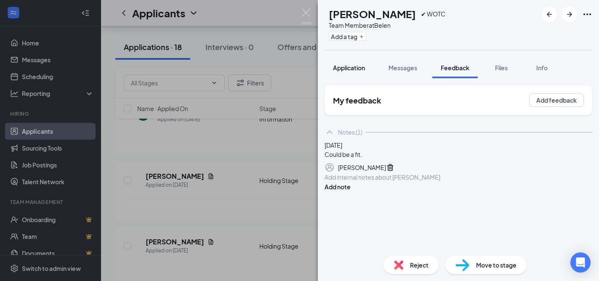
click at [356, 68] on span "Application" at bounding box center [349, 68] width 32 height 8
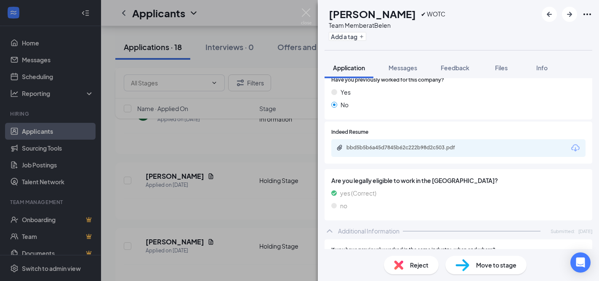
scroll to position [310, 0]
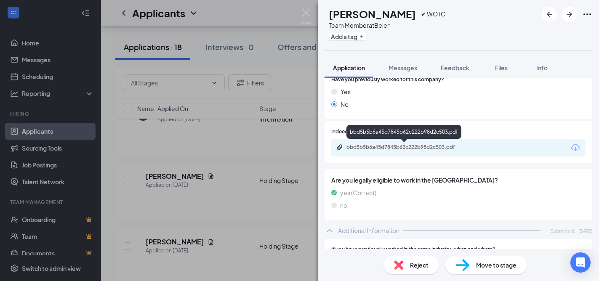
click at [422, 145] on div "bbd5b5b6a45d7845b62c222b98d2c503.pdf" at bounding box center [405, 147] width 118 height 7
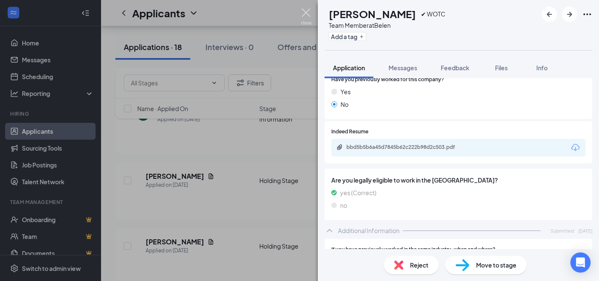
click at [306, 13] on img at bounding box center [306, 16] width 11 height 16
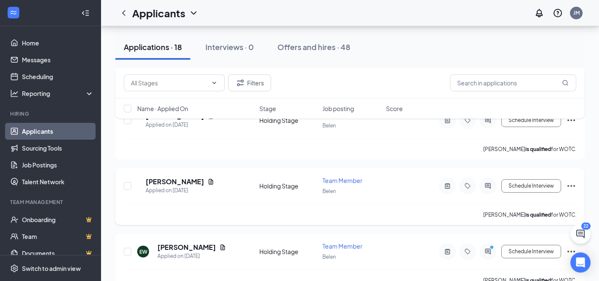
scroll to position [717, 0]
click at [188, 177] on h5 "[PERSON_NAME]" at bounding box center [175, 181] width 58 height 9
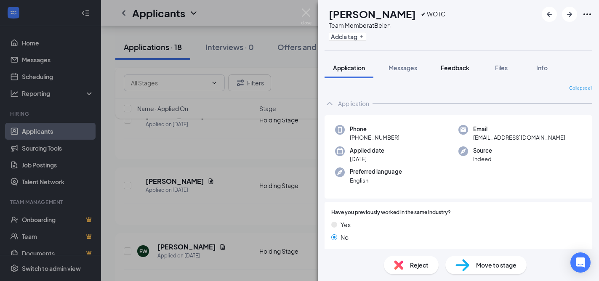
click at [455, 68] on span "Feedback" at bounding box center [455, 68] width 29 height 8
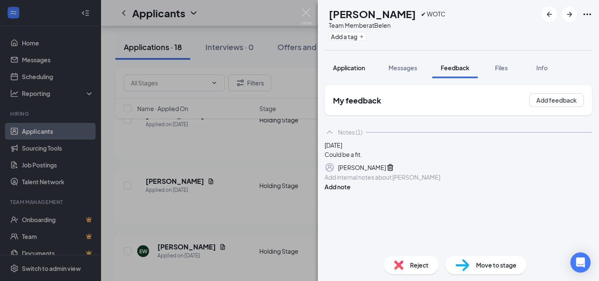
click at [351, 64] on div "Application" at bounding box center [349, 68] width 32 height 8
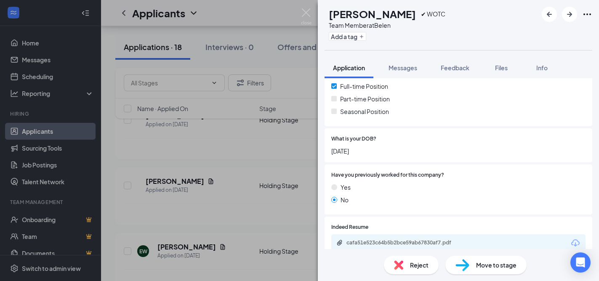
scroll to position [228, 0]
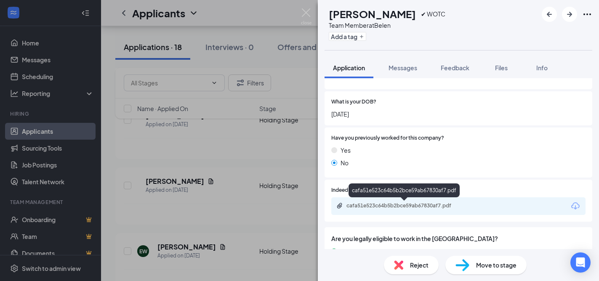
click at [400, 205] on div "cafa51e523c64b5b2bce59ab67830af7.pdf" at bounding box center [405, 205] width 118 height 7
click at [308, 13] on img at bounding box center [306, 16] width 11 height 16
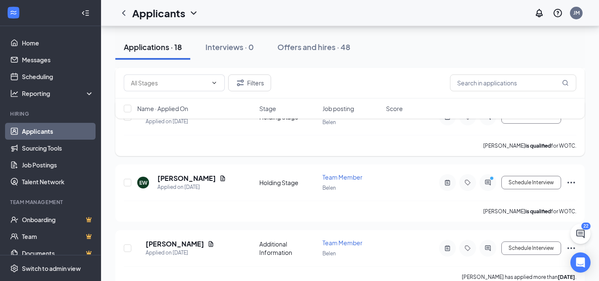
scroll to position [790, 0]
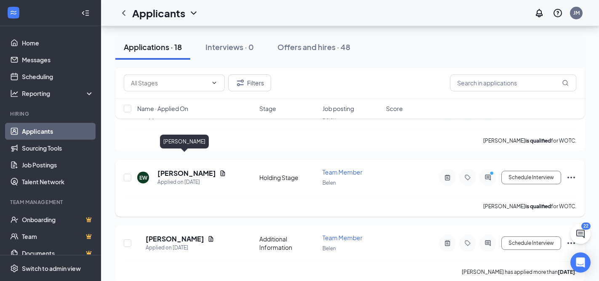
click at [180, 169] on h5 "[PERSON_NAME]" at bounding box center [186, 173] width 58 height 9
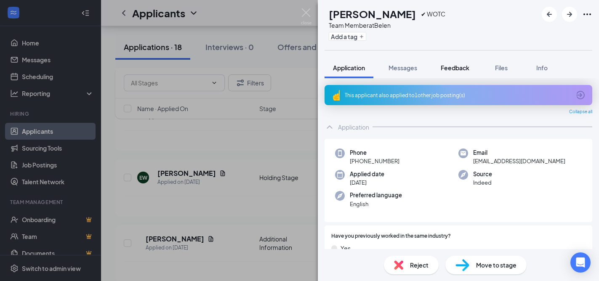
click at [449, 66] on span "Feedback" at bounding box center [455, 68] width 29 height 8
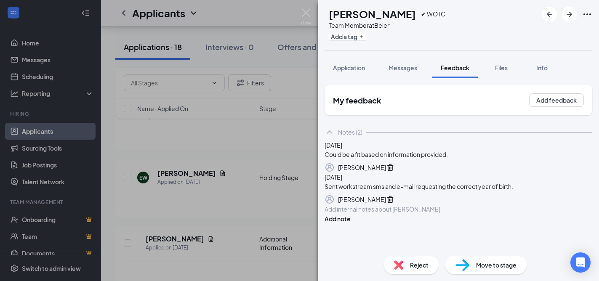
scroll to position [33, 0]
click at [350, 66] on span "Application" at bounding box center [349, 68] width 32 height 8
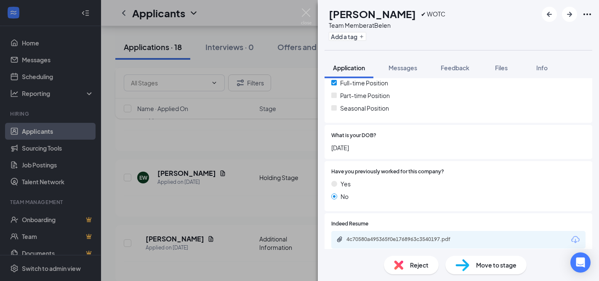
scroll to position [219, 0]
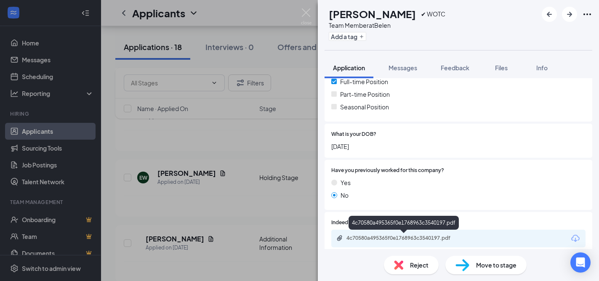
click at [393, 236] on div "4c70580a495365f0e1768963c3540197.pdf" at bounding box center [405, 238] width 118 height 7
click at [305, 11] on img at bounding box center [306, 16] width 11 height 16
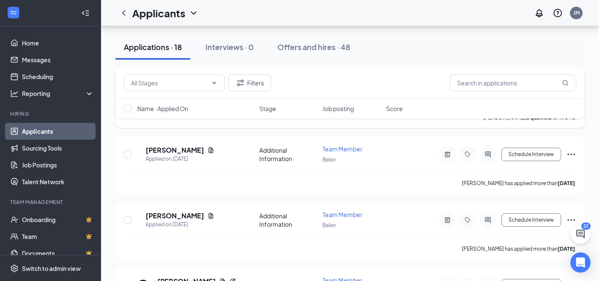
scroll to position [879, 0]
click at [186, 145] on h5 "[PERSON_NAME]" at bounding box center [175, 149] width 58 height 9
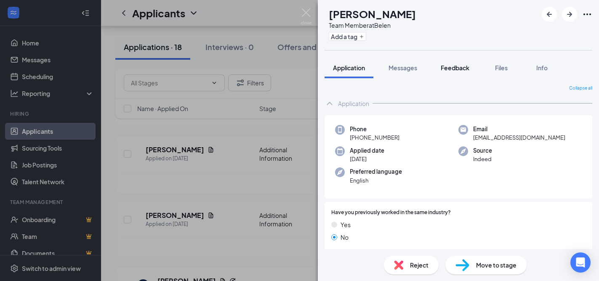
click at [453, 66] on span "Feedback" at bounding box center [455, 68] width 29 height 8
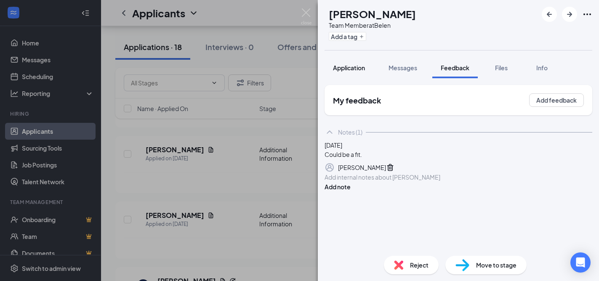
click at [349, 68] on span "Application" at bounding box center [349, 68] width 32 height 8
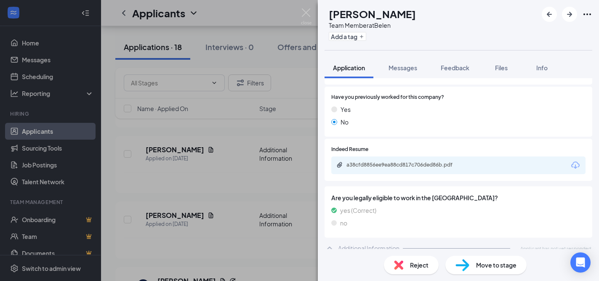
scroll to position [268, 0]
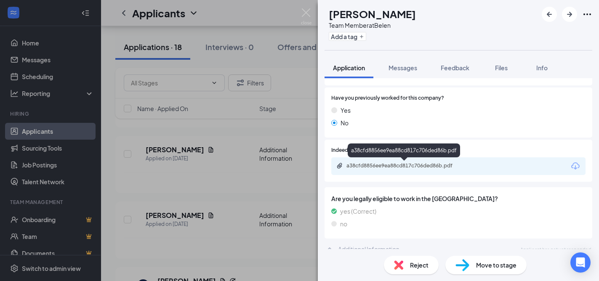
click at [388, 165] on div "a38cfd8856ee9ea88cd817c706ded86b.pdf" at bounding box center [405, 165] width 118 height 7
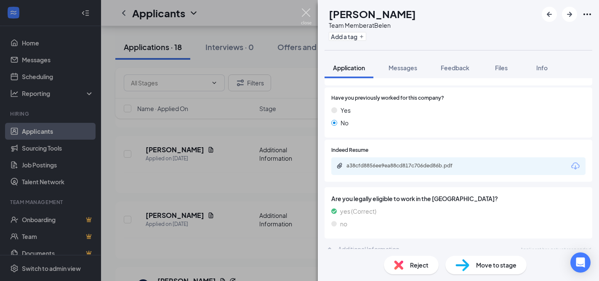
click at [305, 12] on img at bounding box center [306, 16] width 11 height 16
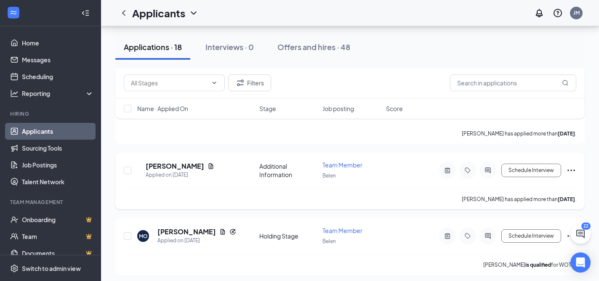
scroll to position [928, 0]
click at [178, 162] on h5 "[PERSON_NAME]" at bounding box center [175, 166] width 58 height 9
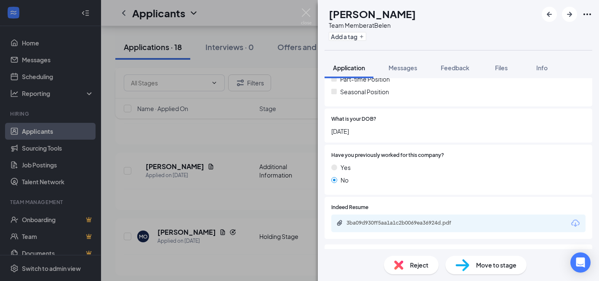
scroll to position [235, 0]
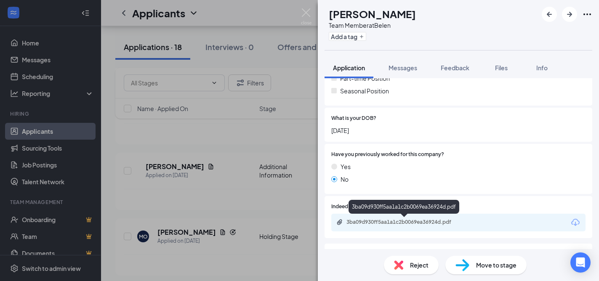
click at [377, 221] on div "3ba09d930ff5aa1a1c2b0069ea36924d.pdf" at bounding box center [405, 222] width 118 height 7
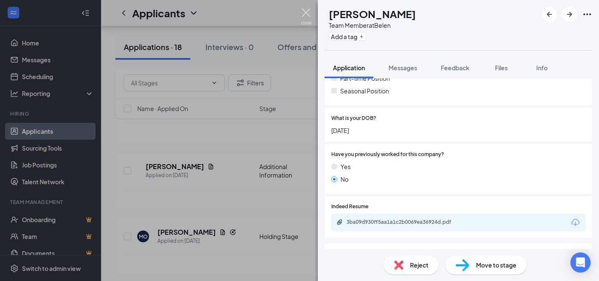
click at [307, 13] on img at bounding box center [306, 16] width 11 height 16
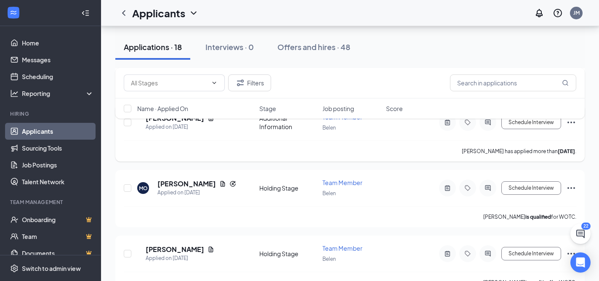
scroll to position [978, 0]
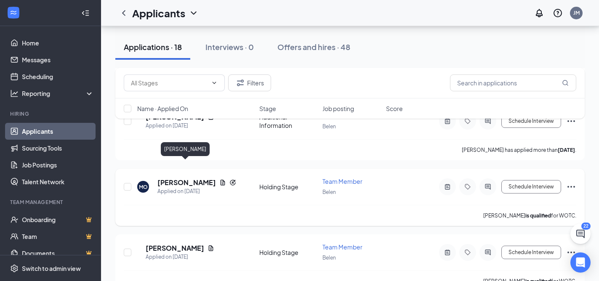
click at [191, 178] on h5 "[PERSON_NAME]" at bounding box center [186, 182] width 58 height 9
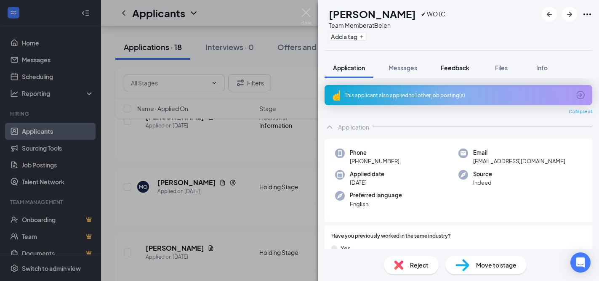
click at [455, 67] on span "Feedback" at bounding box center [455, 68] width 29 height 8
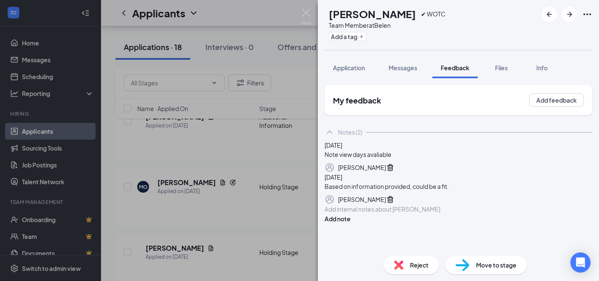
scroll to position [47, 0]
click at [353, 71] on span "Application" at bounding box center [349, 68] width 32 height 8
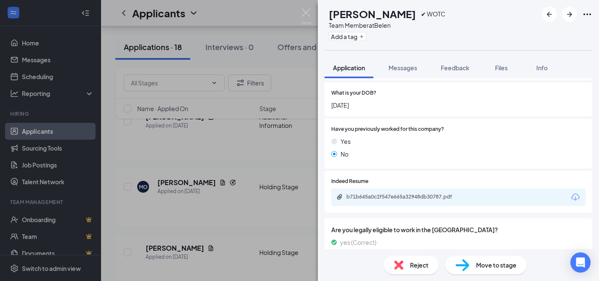
scroll to position [259, 0]
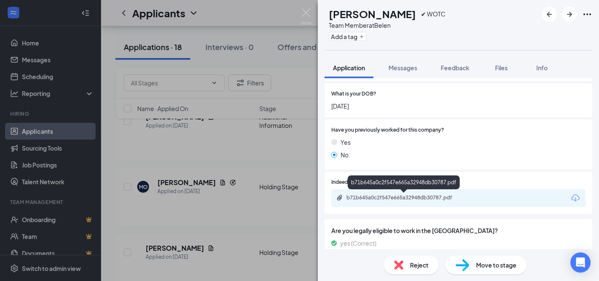
click at [383, 197] on div "b71b645a0c2f547e665a32948db30787.pdf" at bounding box center [405, 197] width 118 height 7
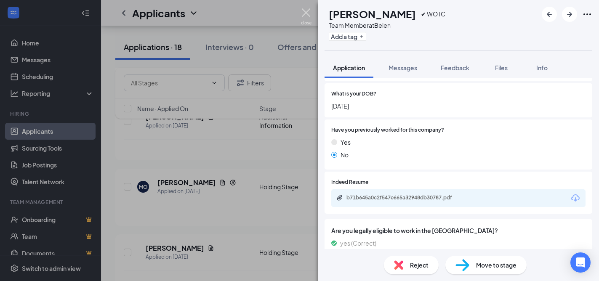
click at [305, 11] on img at bounding box center [306, 16] width 11 height 16
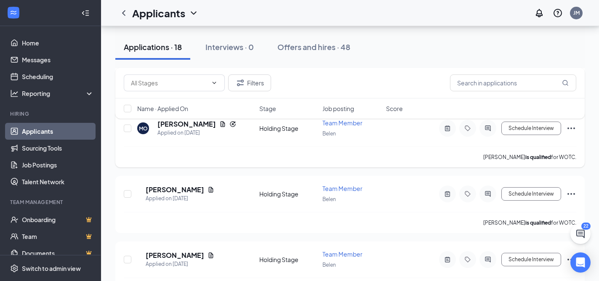
scroll to position [1038, 0]
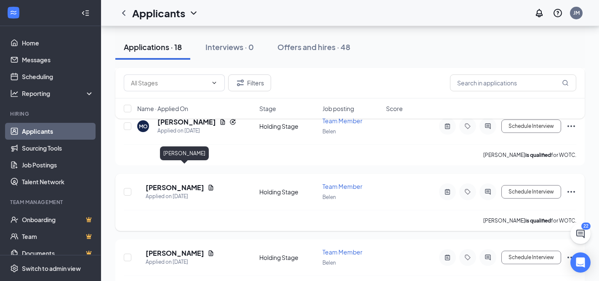
click at [182, 183] on h5 "[PERSON_NAME]" at bounding box center [175, 187] width 58 height 9
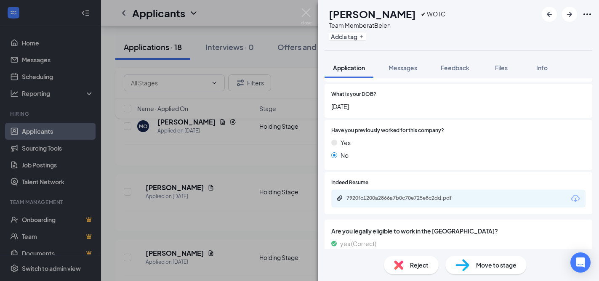
scroll to position [263, 0]
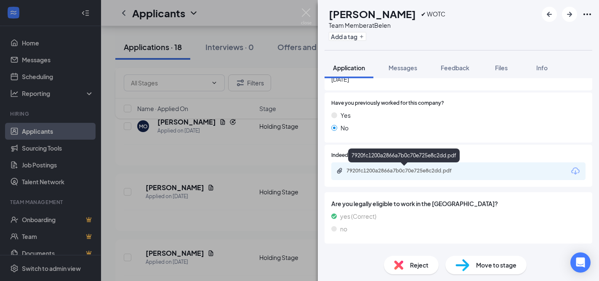
click at [393, 170] on div "7920fc1200a2866a7b0c70e725e8c2dd.pdf" at bounding box center [405, 170] width 118 height 7
click at [304, 16] on img at bounding box center [306, 16] width 11 height 16
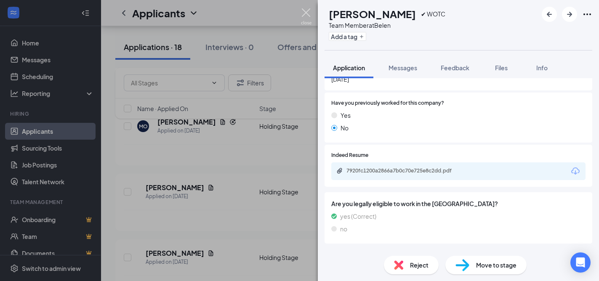
click at [304, 16] on div "Applicants JM" at bounding box center [350, 13] width 498 height 26
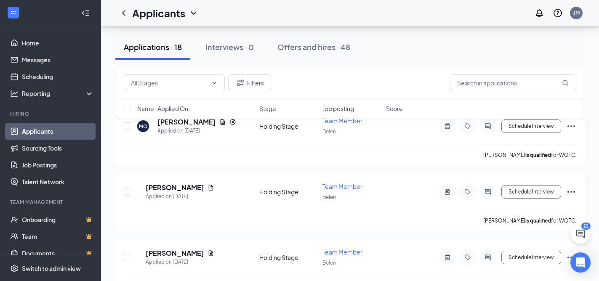
click at [306, 12] on div "Applicants JM" at bounding box center [350, 13] width 498 height 26
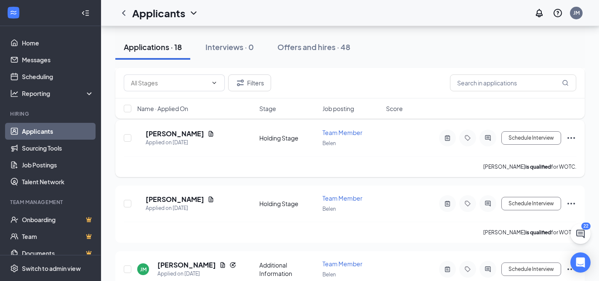
scroll to position [1097, 0]
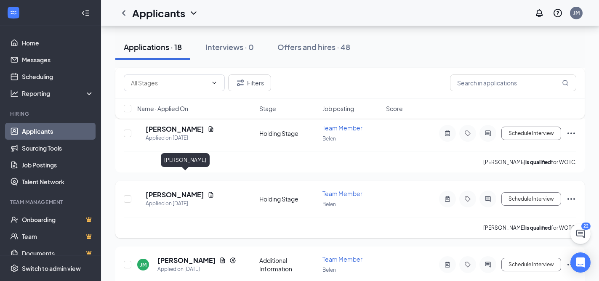
click at [178, 190] on h5 "[PERSON_NAME]" at bounding box center [175, 194] width 58 height 9
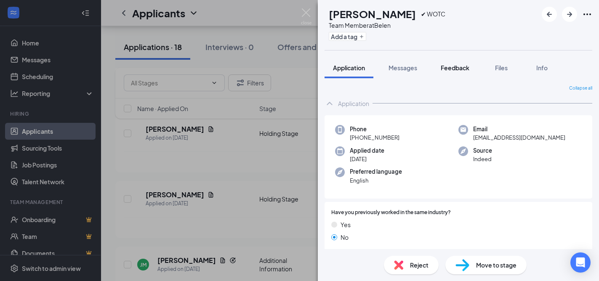
click at [454, 69] on span "Feedback" at bounding box center [455, 68] width 29 height 8
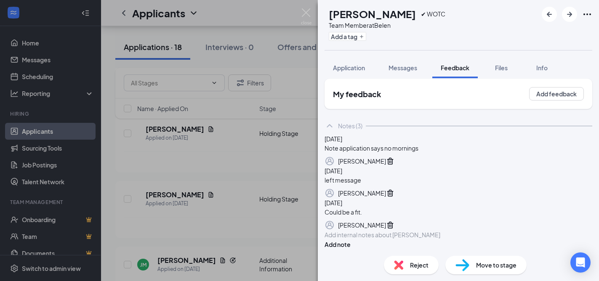
scroll to position [86, 0]
click at [304, 12] on img at bounding box center [306, 16] width 11 height 16
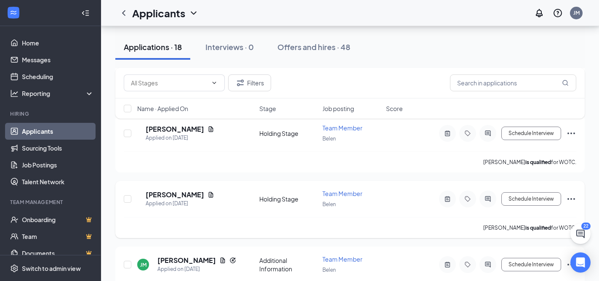
scroll to position [1111, 0]
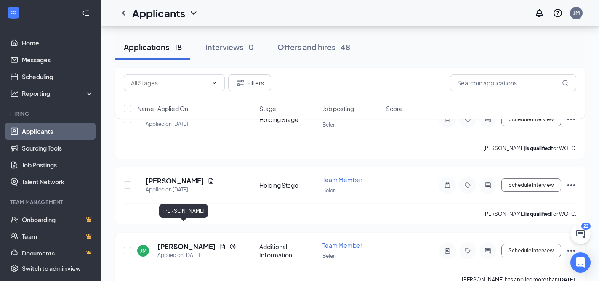
click at [173, 242] on h5 "[PERSON_NAME]" at bounding box center [186, 246] width 58 height 9
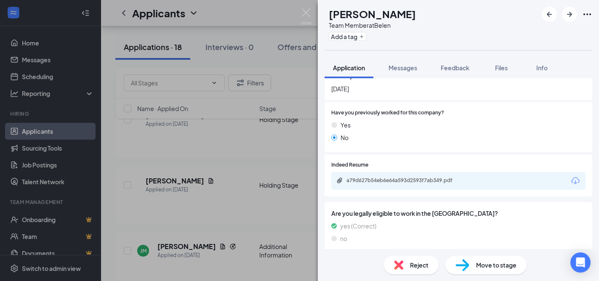
scroll to position [276, 0]
click at [414, 179] on div "a79d627b54eb6e64a593d2593f7ab349.pdf" at bounding box center [405, 181] width 118 height 7
click at [306, 11] on img at bounding box center [306, 16] width 11 height 16
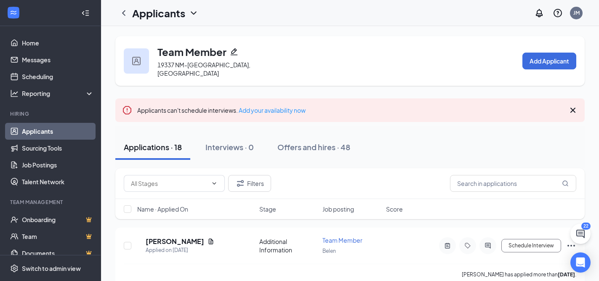
click at [45, 131] on link "Applicants" at bounding box center [58, 131] width 72 height 17
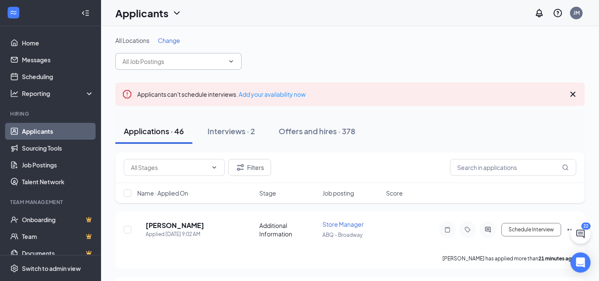
click at [159, 64] on input "text" at bounding box center [173, 61] width 102 height 9
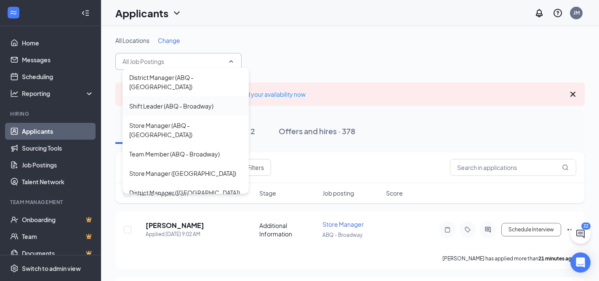
click at [164, 101] on div "Shift Leader (ABQ - Broadway)" at bounding box center [171, 105] width 84 height 9
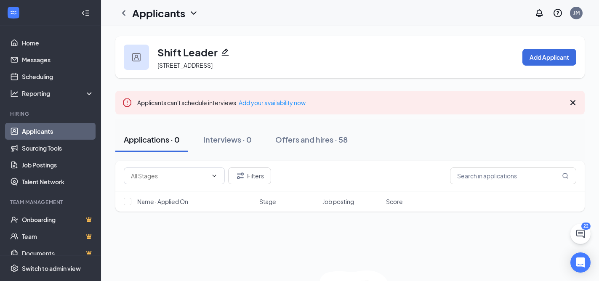
click at [45, 132] on link "Applicants" at bounding box center [58, 131] width 72 height 17
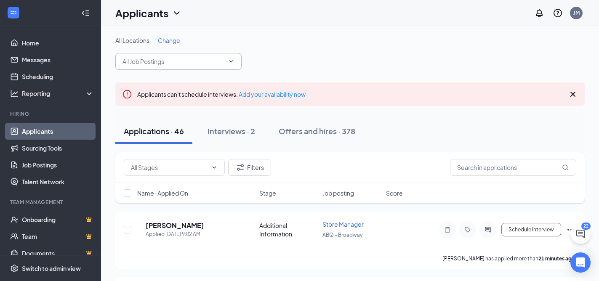
click at [158, 62] on input "text" at bounding box center [173, 61] width 102 height 9
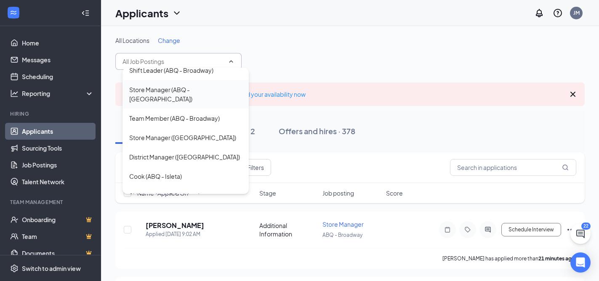
scroll to position [57, 0]
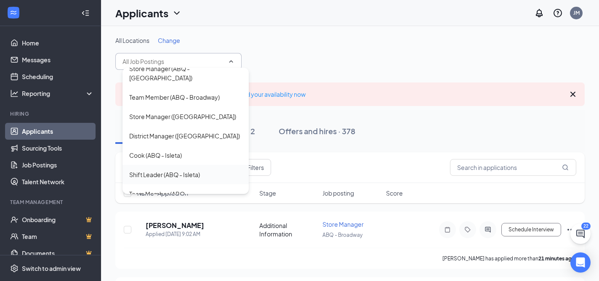
click at [180, 170] on div "Shift Leader (ABQ - Isleta)" at bounding box center [164, 174] width 71 height 9
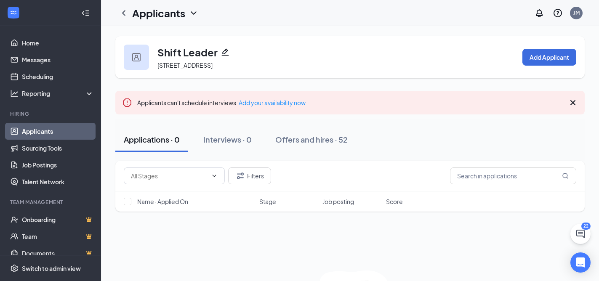
click at [57, 133] on link "Applicants" at bounding box center [58, 131] width 72 height 17
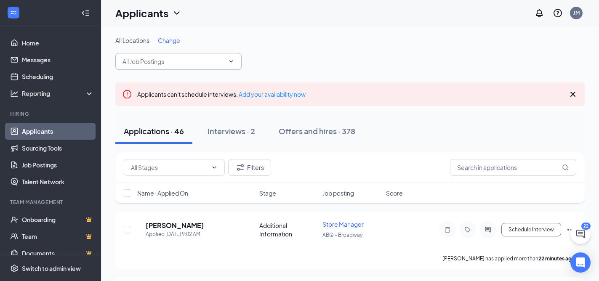
click at [145, 60] on input "text" at bounding box center [173, 61] width 102 height 9
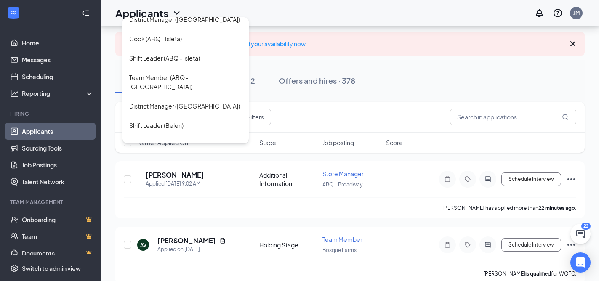
scroll to position [130, 0]
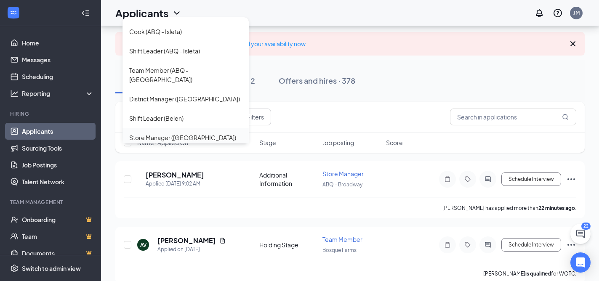
click at [184, 133] on div "Store Manager ([GEOGRAPHIC_DATA])" at bounding box center [182, 137] width 107 height 9
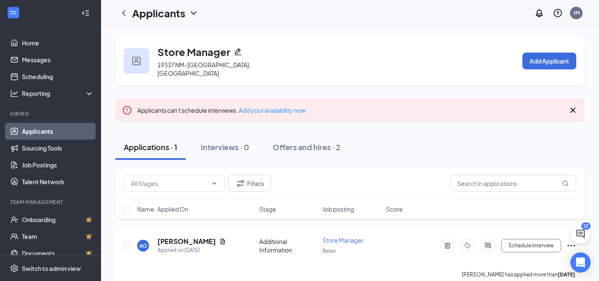
scroll to position [5, 0]
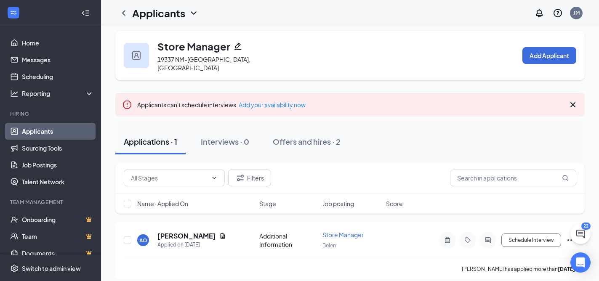
click at [37, 133] on link "Applicants" at bounding box center [58, 131] width 72 height 17
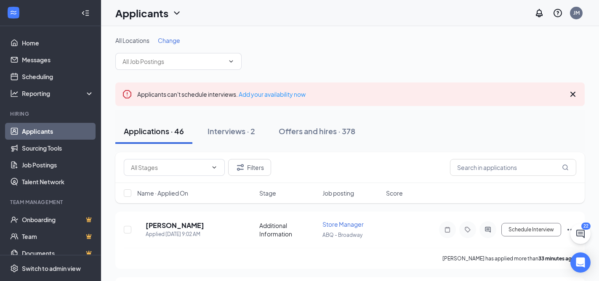
click at [50, 130] on link "Applicants" at bounding box center [58, 131] width 72 height 17
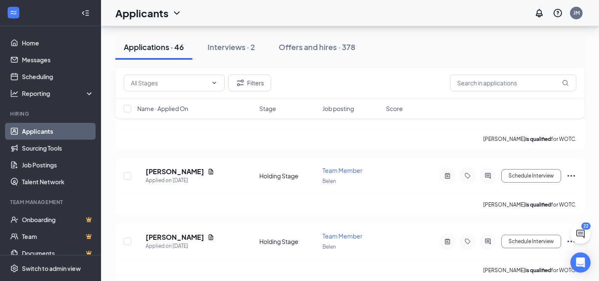
click at [45, 132] on link "Applicants" at bounding box center [58, 131] width 72 height 17
drag, startPoint x: 116, startPoint y: 178, endPoint x: 144, endPoint y: 178, distance: 28.2
